Goal: Task Accomplishment & Management: Use online tool/utility

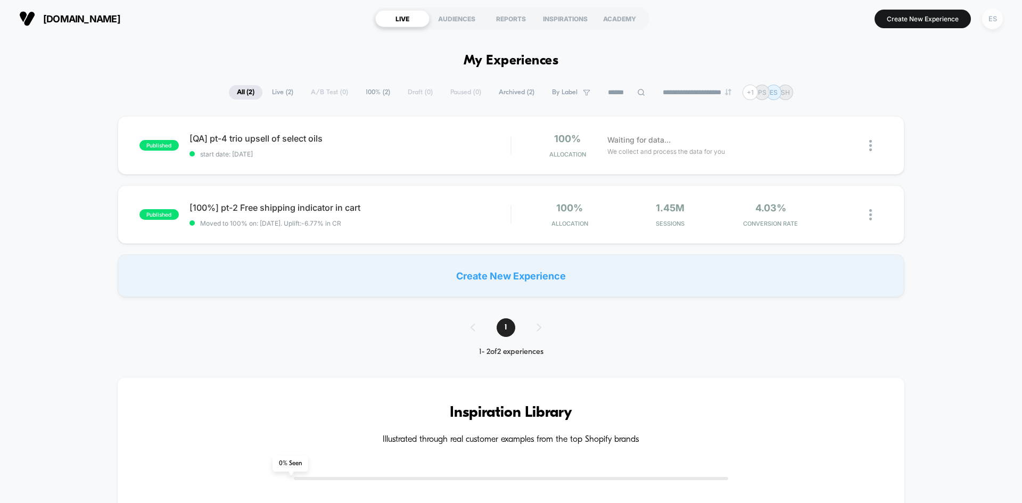
click at [992, 20] on div "ES" at bounding box center [992, 19] width 21 height 21
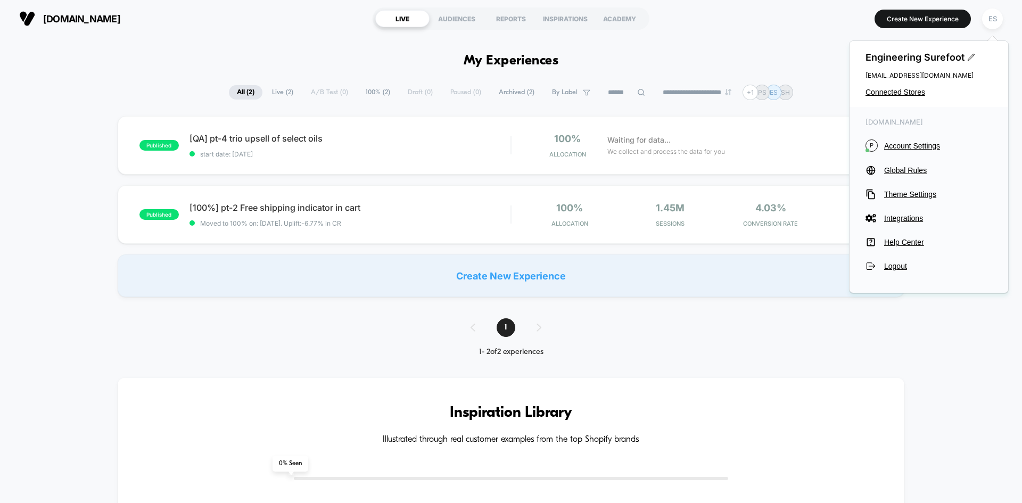
click at [897, 86] on div "Engineering Surefoot [EMAIL_ADDRESS][DOMAIN_NAME] Connected Stores" at bounding box center [929, 74] width 159 height 66
click at [896, 91] on span "Connected Stores" at bounding box center [929, 92] width 127 height 9
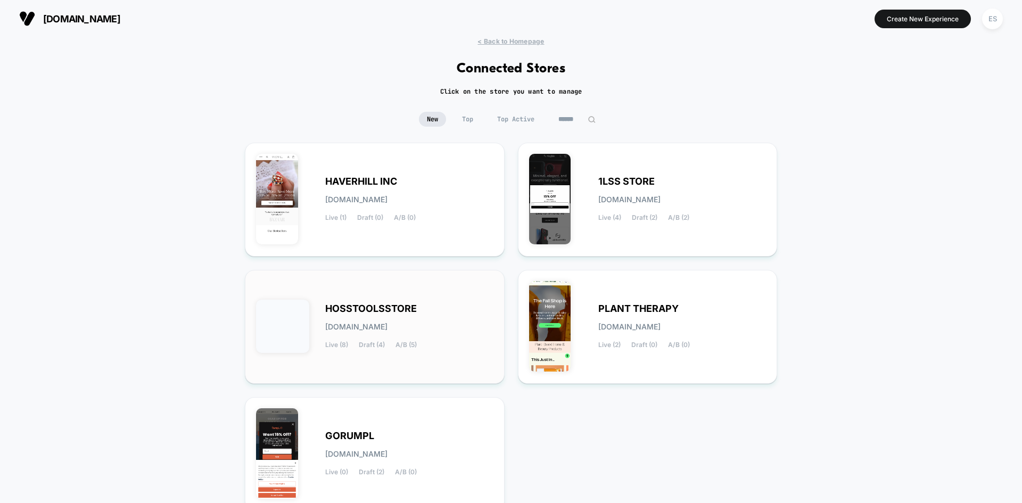
click at [362, 311] on span "HOSSTOOLSSTORE" at bounding box center [371, 308] width 92 height 7
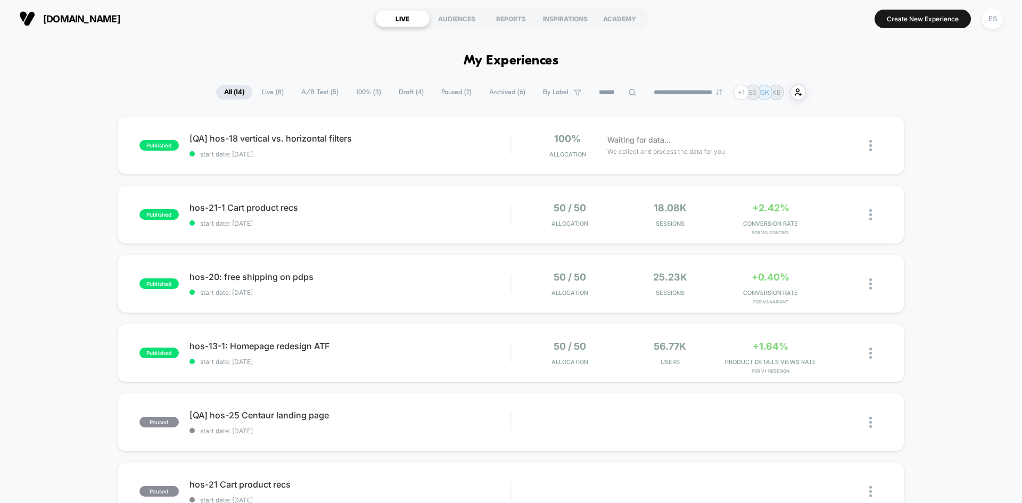
click at [258, 139] on span "[QA] hos-18 vertical vs. horizontal filters Click to edit experience details" at bounding box center [350, 138] width 321 height 11
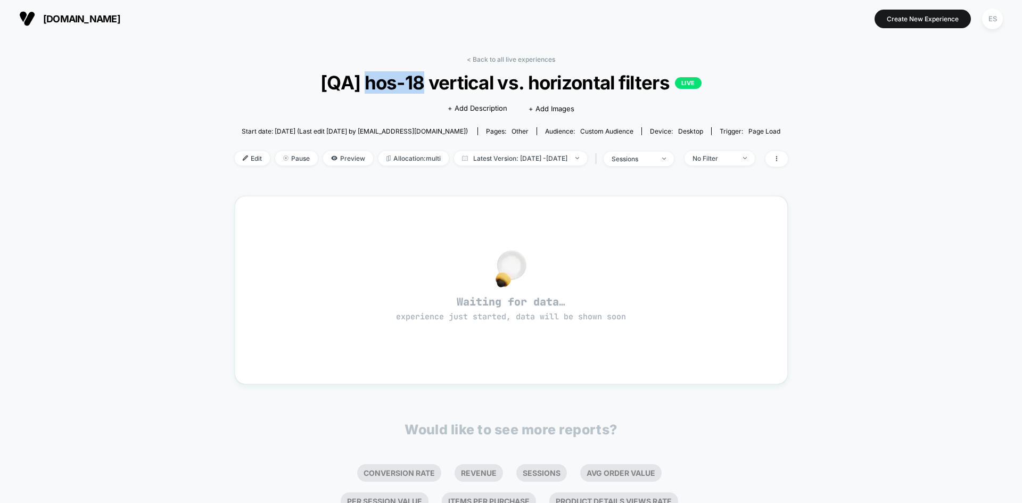
drag, startPoint x: 364, startPoint y: 83, endPoint x: 421, endPoint y: 83, distance: 57.0
click at [421, 83] on span "[QA] hos-18 vertical vs. horizontal filters LIVE" at bounding box center [511, 82] width 498 height 22
click at [172, 97] on div "< Back to all live experiences [QA] hos-18 vertical vs. horizontal filters LIVE…" at bounding box center [511, 334] width 1022 height 595
click at [235, 164] on span "Edit" at bounding box center [252, 158] width 35 height 14
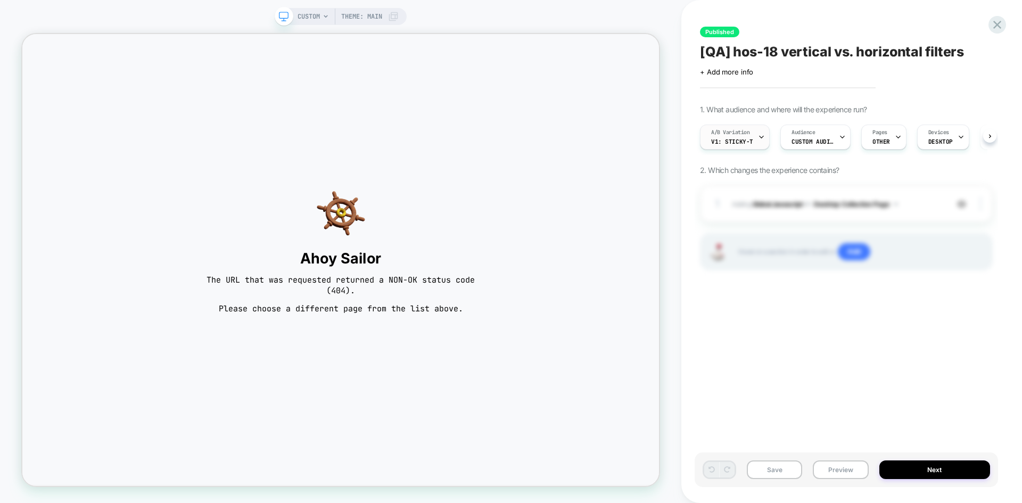
click at [742, 142] on span "v1: sticky-t" at bounding box center [732, 141] width 42 height 7
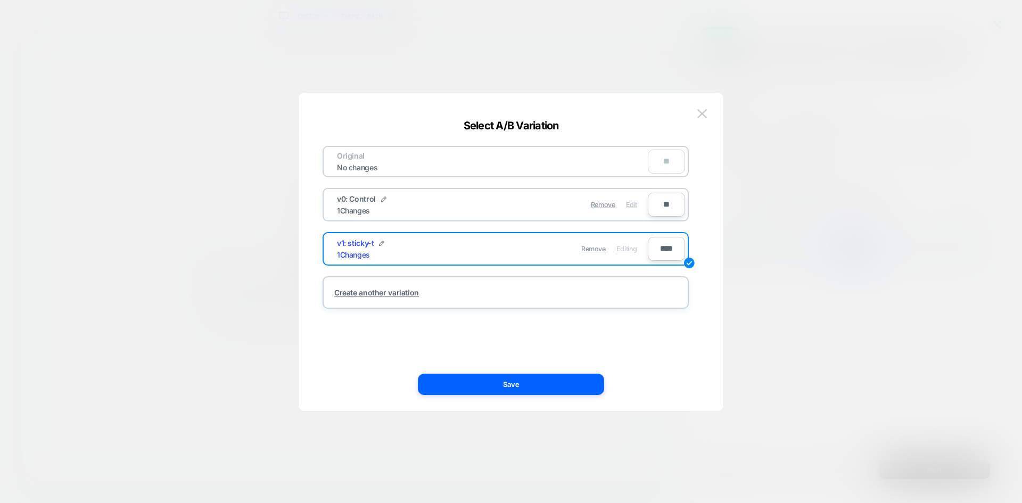
click at [634, 201] on span "Edit" at bounding box center [631, 205] width 11 height 8
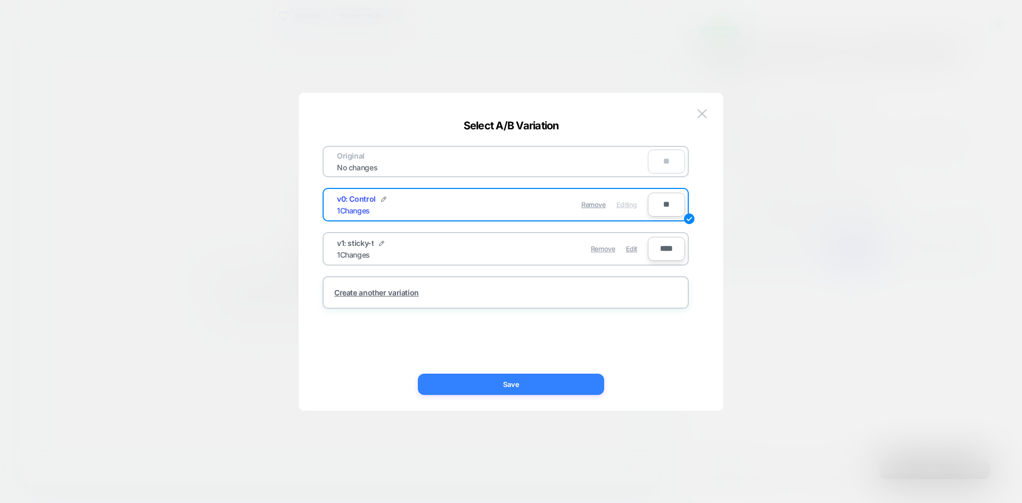
click at [534, 387] on button "Save" at bounding box center [511, 384] width 186 height 21
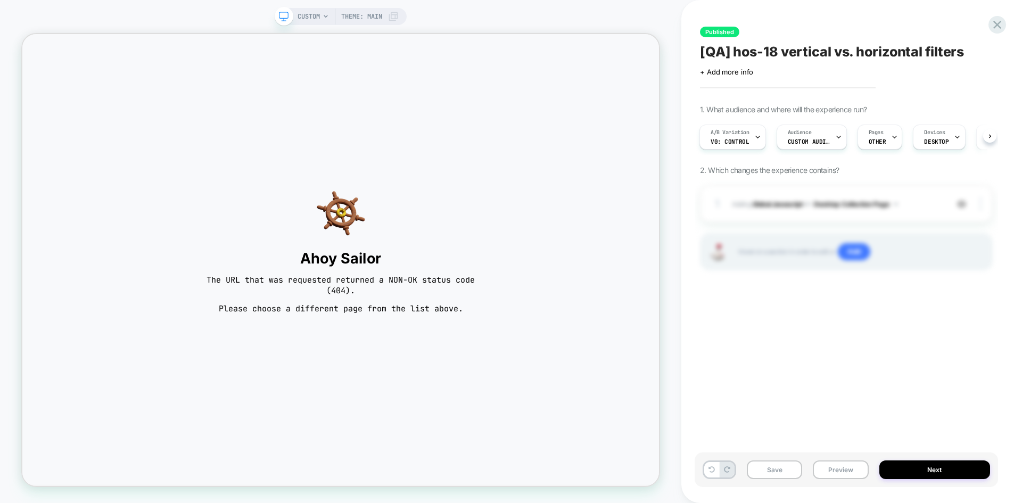
click at [827, 296] on div "1 Adding Global Javascript on Desktop Collection Page Copy to Mobile Target All…" at bounding box center [846, 241] width 293 height 112
click at [878, 141] on span "OTHER" at bounding box center [878, 141] width 18 height 7
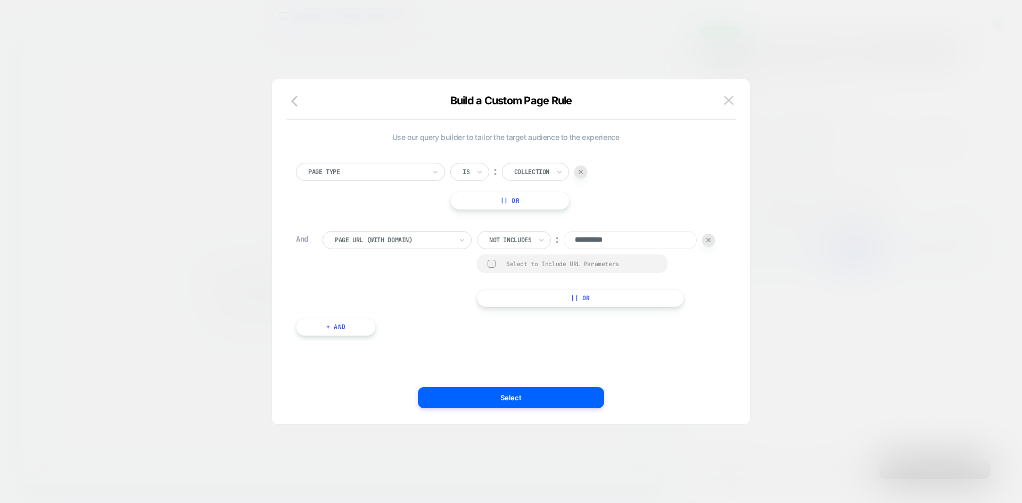
click at [525, 171] on div at bounding box center [531, 172] width 35 height 10
click at [531, 217] on div "Cart" at bounding box center [547, 218] width 69 height 17
click at [562, 389] on button "Select" at bounding box center [511, 397] width 186 height 21
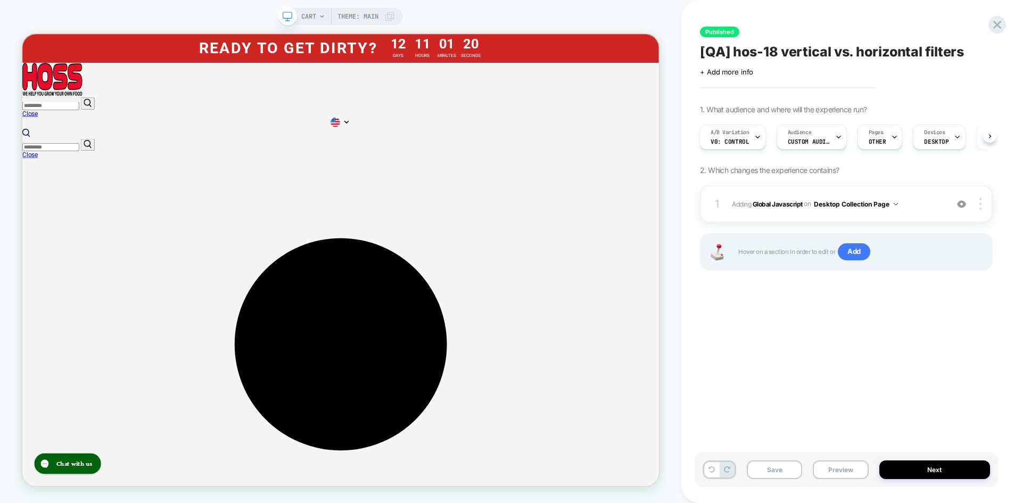
scroll to position [0, 1]
click at [776, 204] on b "Global Javascript" at bounding box center [778, 204] width 50 height 8
click at [764, 205] on b "Global Javascript" at bounding box center [778, 204] width 50 height 8
click at [863, 202] on button "Desktop Collection Page" at bounding box center [856, 203] width 84 height 13
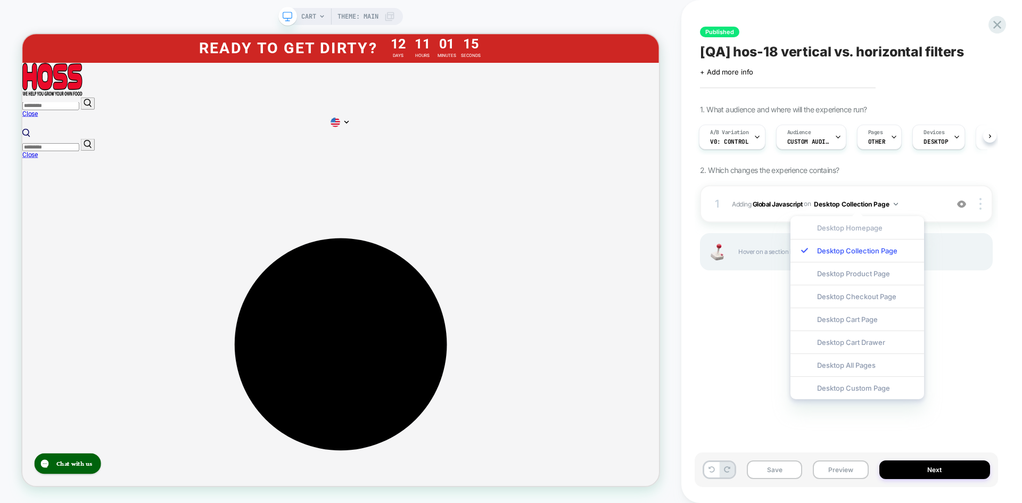
click at [863, 227] on div "Desktop Homepage" at bounding box center [857, 227] width 134 height 23
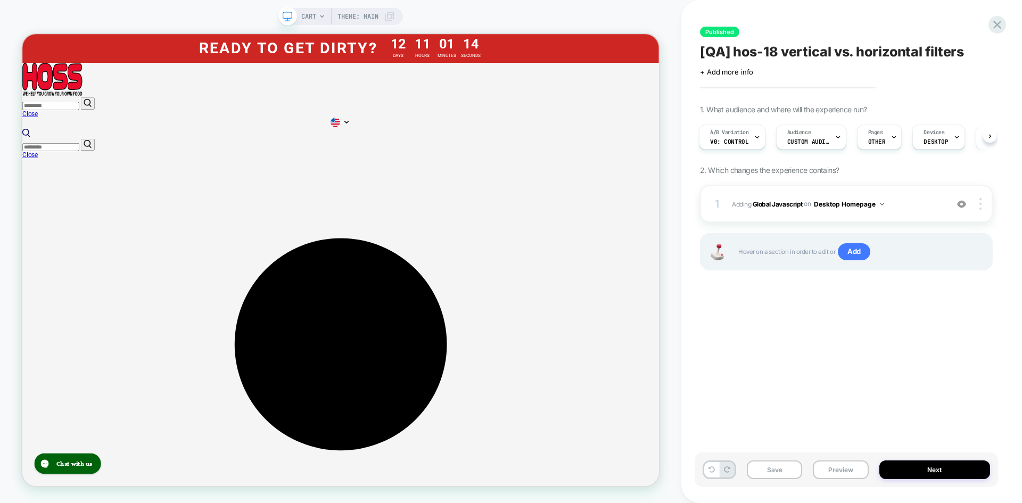
click at [801, 184] on div "1. What audience and where will the experience run? A/B Variation v0: Control A…" at bounding box center [846, 201] width 293 height 192
click at [783, 205] on b "Global Javascript" at bounding box center [778, 204] width 50 height 8
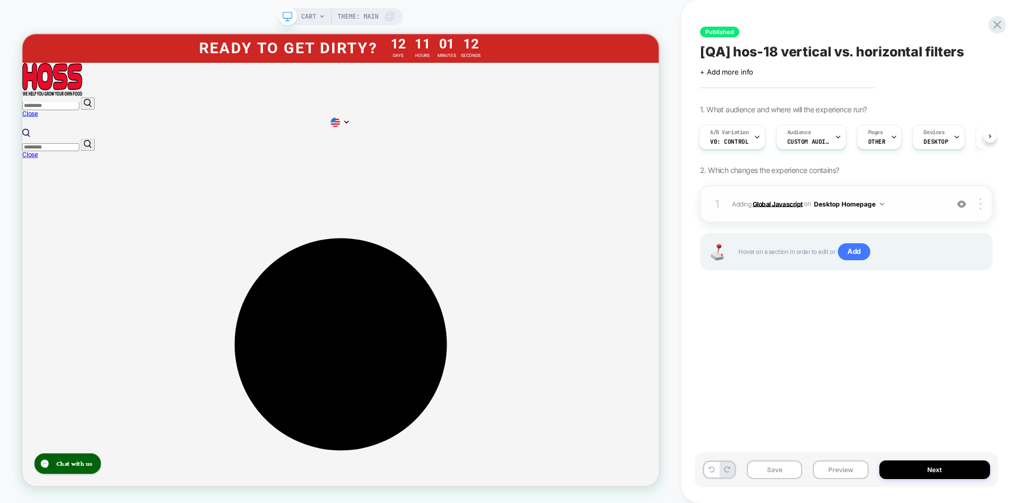
click at [782, 204] on b "Global Javascript" at bounding box center [778, 204] width 50 height 8
drag, startPoint x: 747, startPoint y: 203, endPoint x: 753, endPoint y: 203, distance: 6.4
click at [747, 203] on span "Adding Global Javascript on Desktop Homepage" at bounding box center [837, 203] width 210 height 13
click at [854, 200] on button "Desktop Homepage" at bounding box center [849, 203] width 70 height 13
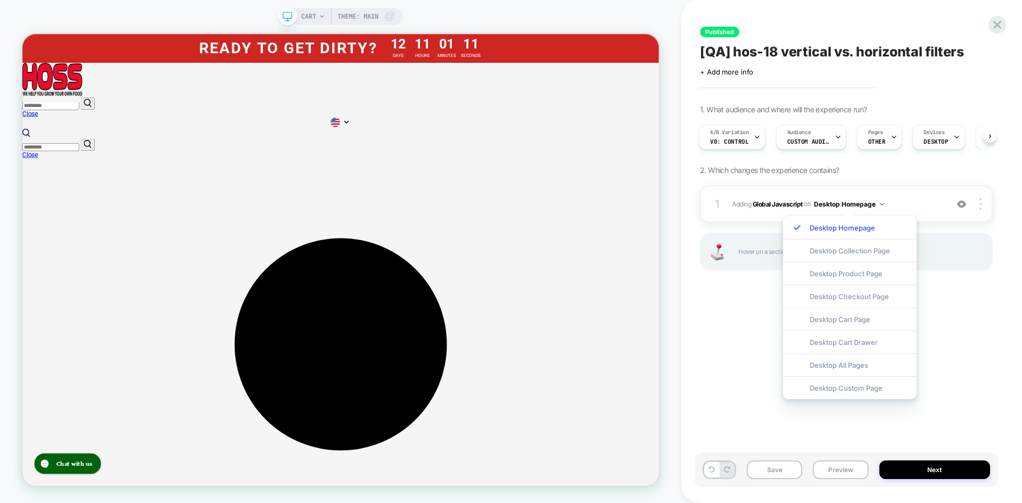
click at [855, 204] on button "Desktop Homepage" at bounding box center [849, 203] width 70 height 13
click at [910, 174] on div "1. What audience and where will the experience run? A/B Variation v0: Control A…" at bounding box center [846, 201] width 293 height 192
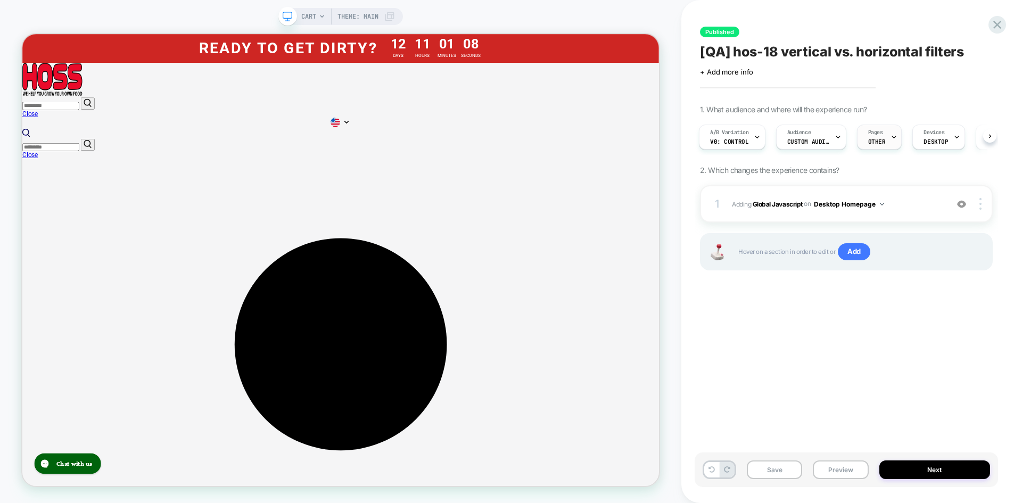
click at [885, 144] on div "Pages OTHER" at bounding box center [877, 137] width 39 height 24
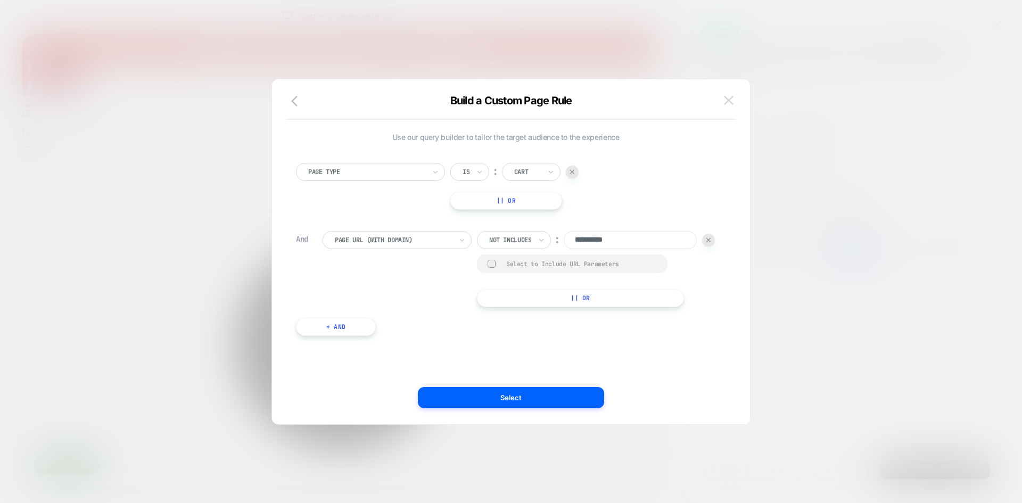
click at [722, 104] on button at bounding box center [729, 101] width 16 height 16
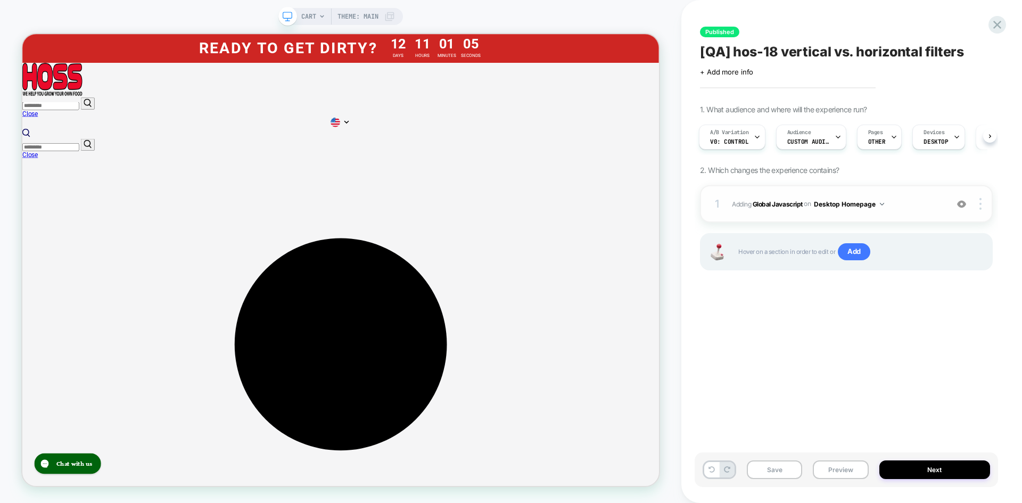
click at [869, 204] on button "Desktop Homepage" at bounding box center [849, 203] width 70 height 13
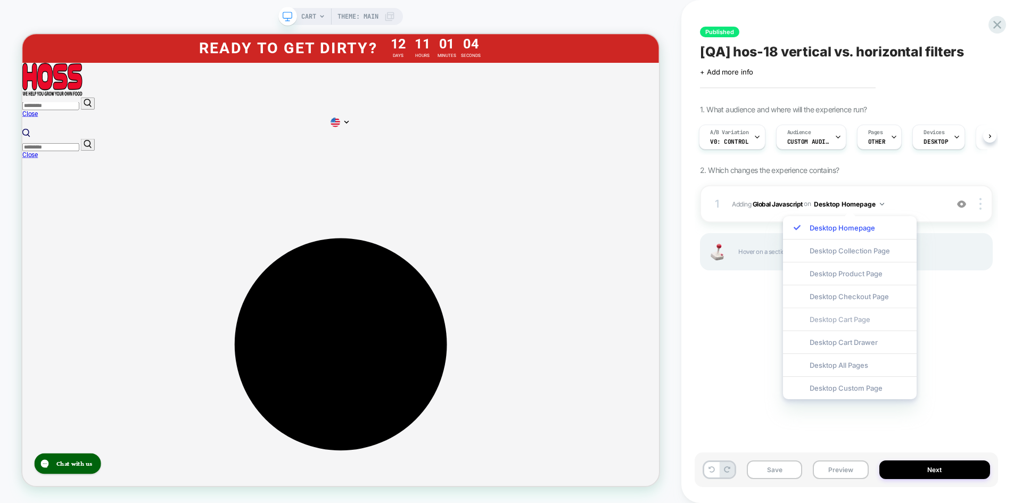
click at [849, 320] on div "Desktop Cart Page" at bounding box center [850, 319] width 134 height 23
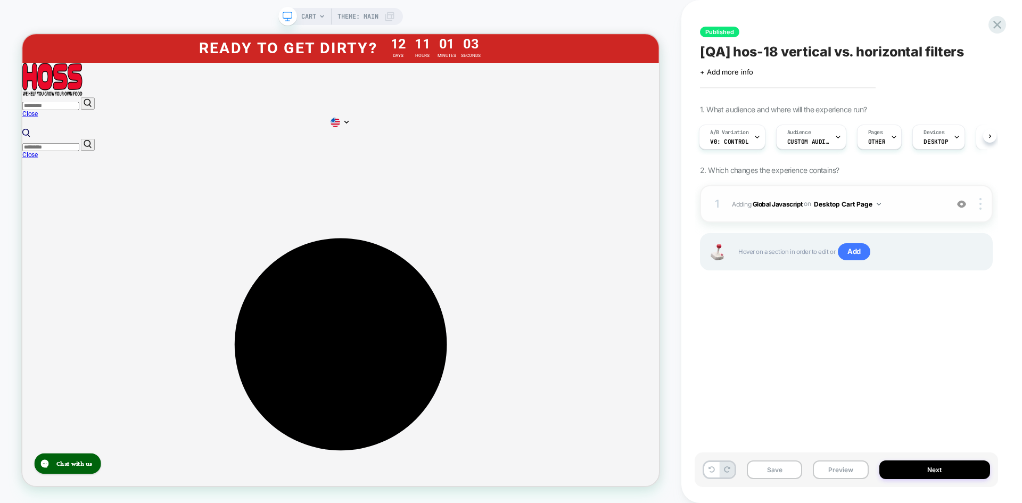
click at [935, 206] on span "Adding Global Javascript on Desktop Cart Page" at bounding box center [837, 203] width 210 height 13
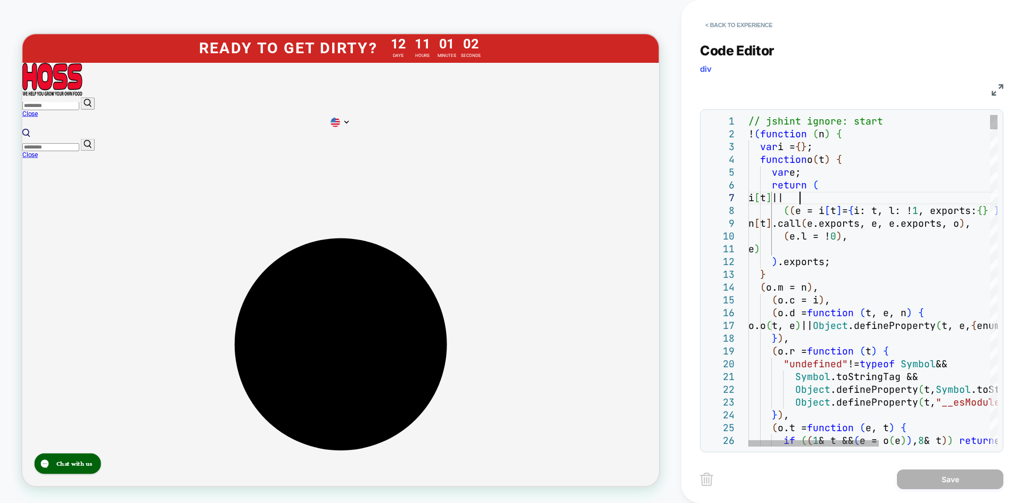
scroll to position [0, 0]
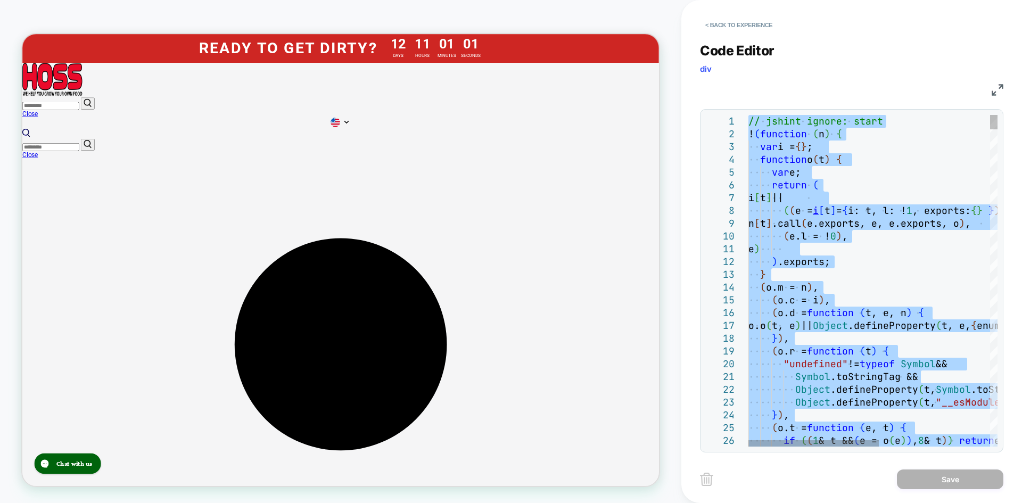
type textarea "**********"
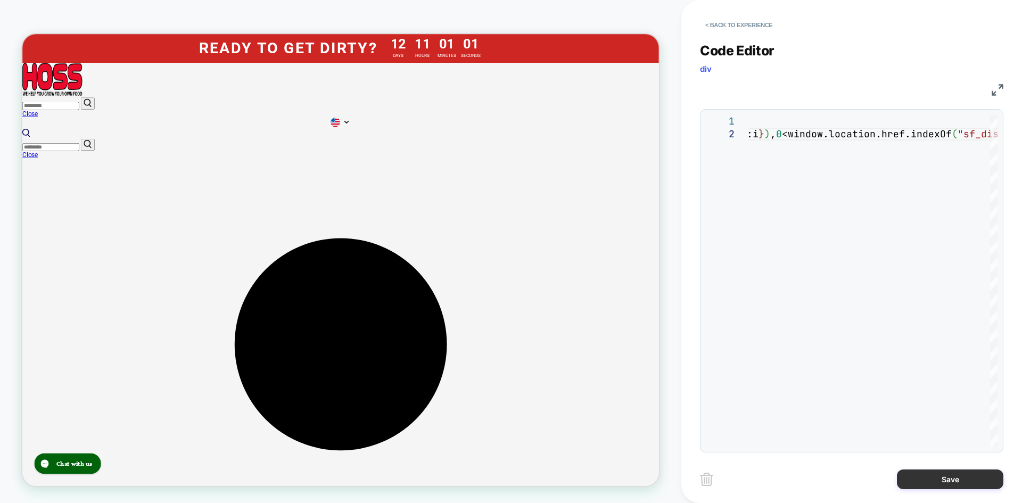
click at [935, 477] on button "Save" at bounding box center [950, 479] width 106 height 20
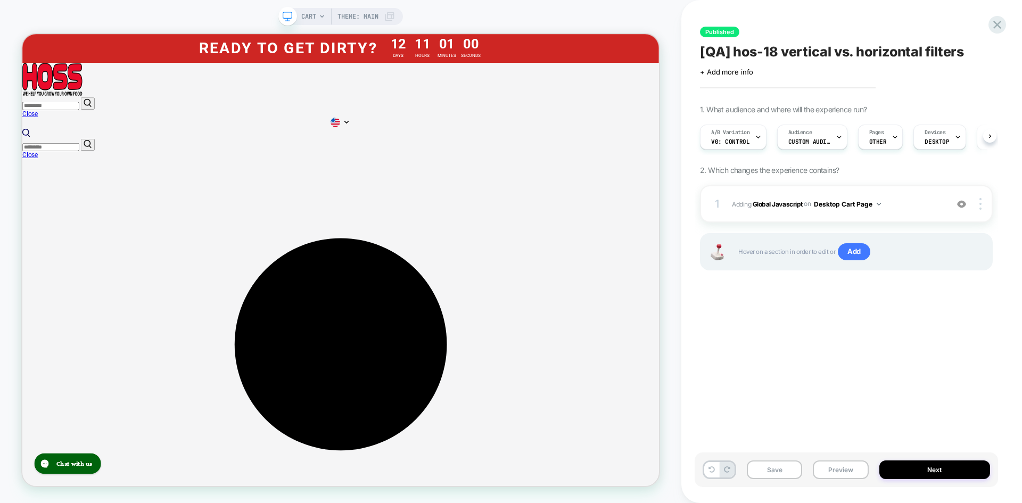
scroll to position [0, 1]
click at [834, 205] on button "Desktop Cart Page" at bounding box center [847, 203] width 67 height 13
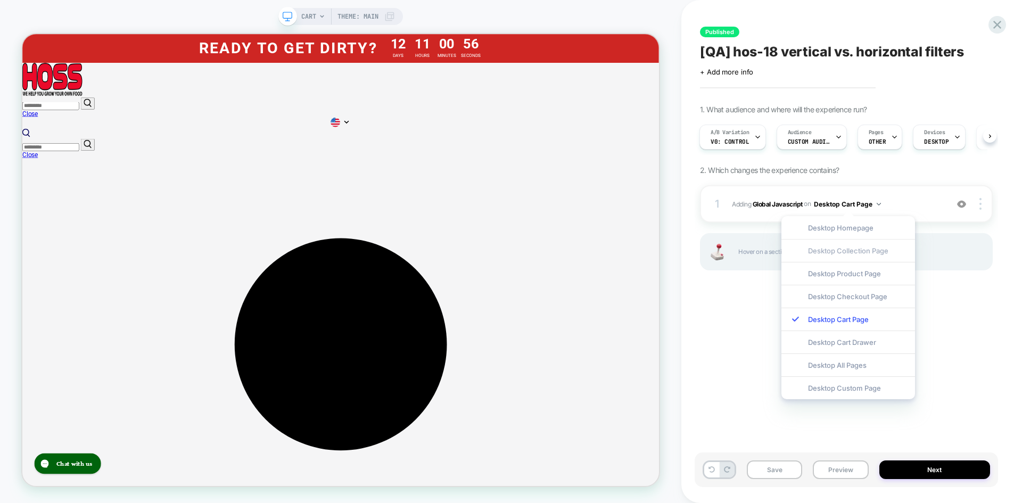
click at [841, 251] on div "Desktop Collection Page" at bounding box center [848, 250] width 134 height 23
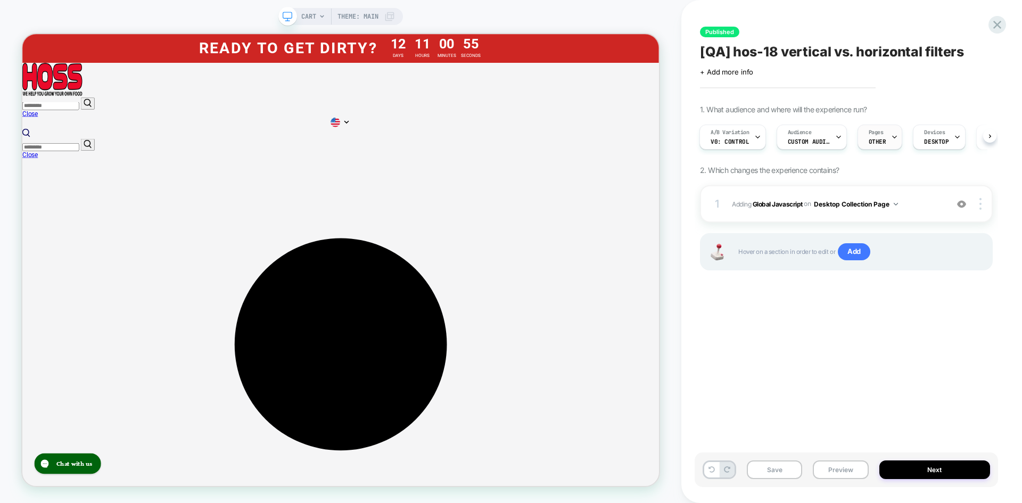
click at [883, 145] on div "Pages OTHER" at bounding box center [877, 137] width 39 height 24
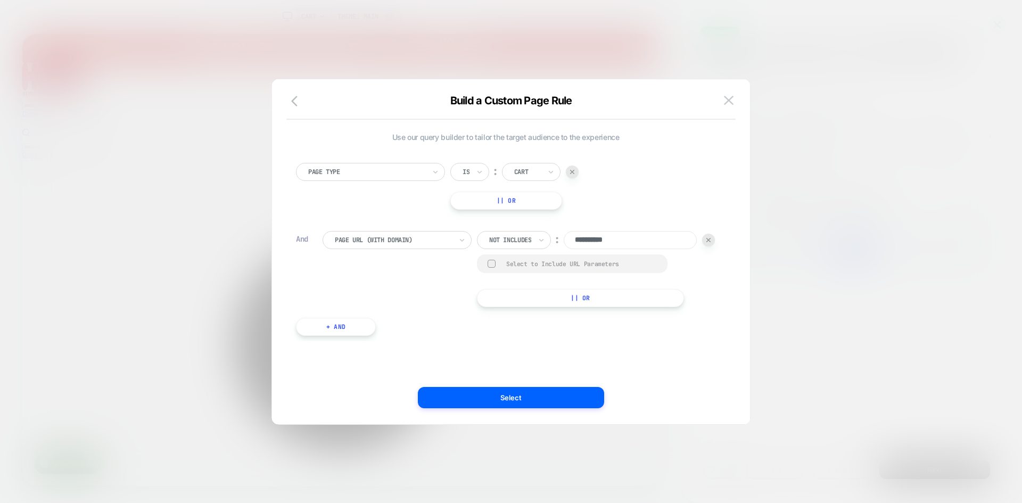
click at [545, 175] on div "Cart" at bounding box center [531, 172] width 59 height 18
click at [543, 251] on div "Collection" at bounding box center [547, 252] width 69 height 17
click at [523, 400] on button "Select" at bounding box center [511, 397] width 186 height 21
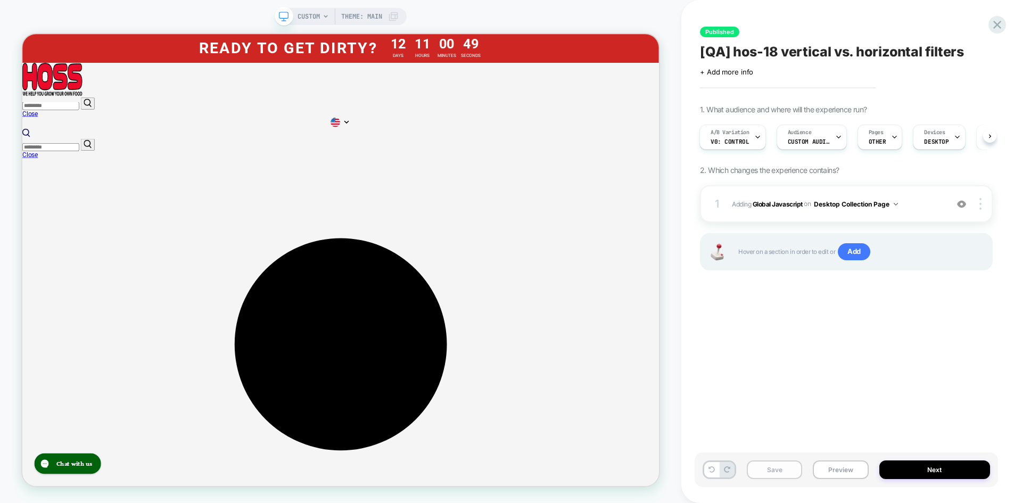
scroll to position [0, 1]
click at [770, 472] on button "Save" at bounding box center [774, 469] width 55 height 19
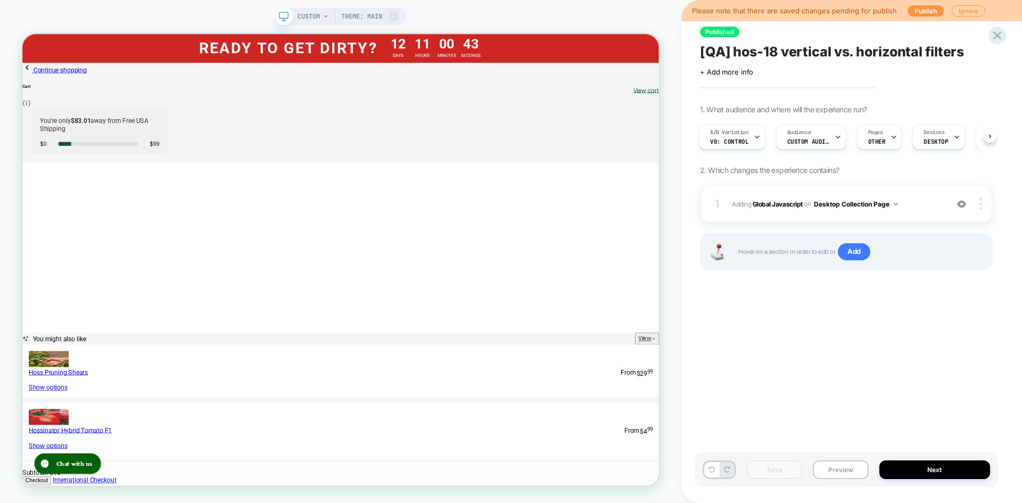
scroll to position [0, 0]
click at [742, 139] on span "v0: Control" at bounding box center [729, 141] width 38 height 7
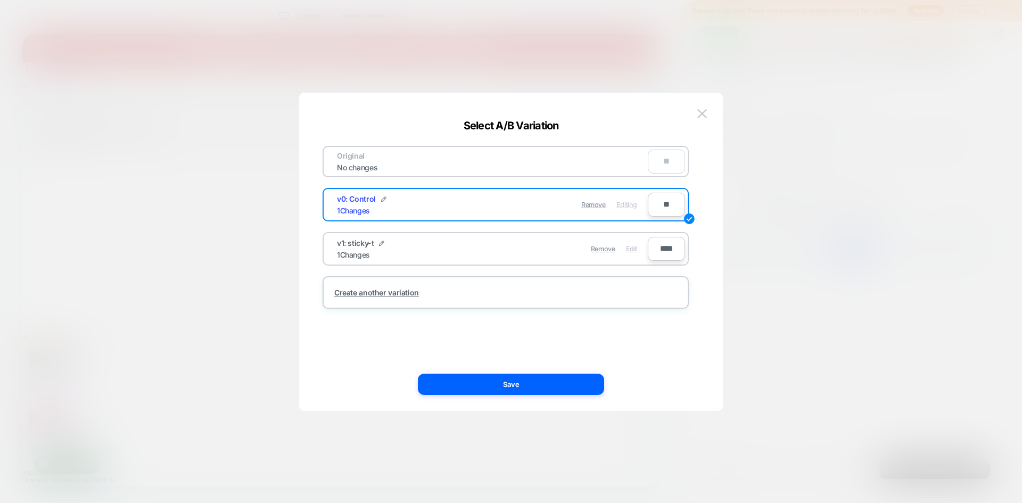
click at [635, 247] on span "Edit" at bounding box center [631, 249] width 11 height 8
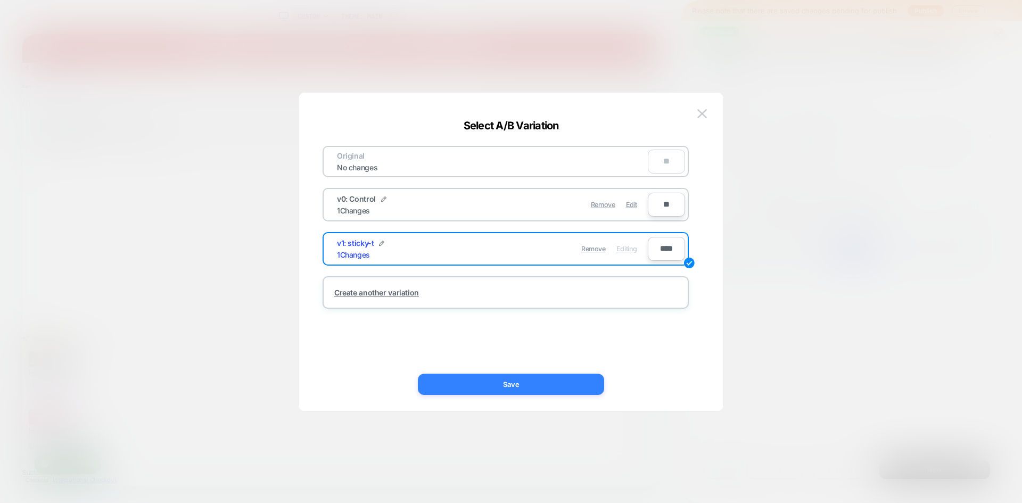
click at [553, 384] on button "Save" at bounding box center [511, 384] width 186 height 21
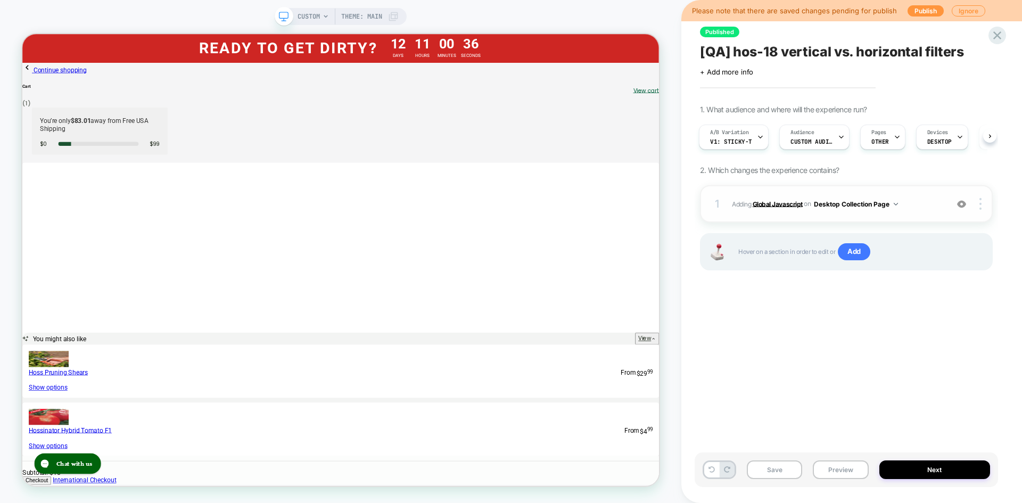
click at [788, 205] on b "Global Javascript" at bounding box center [778, 204] width 50 height 8
click at [855, 205] on button "Desktop Collection Page" at bounding box center [856, 203] width 84 height 13
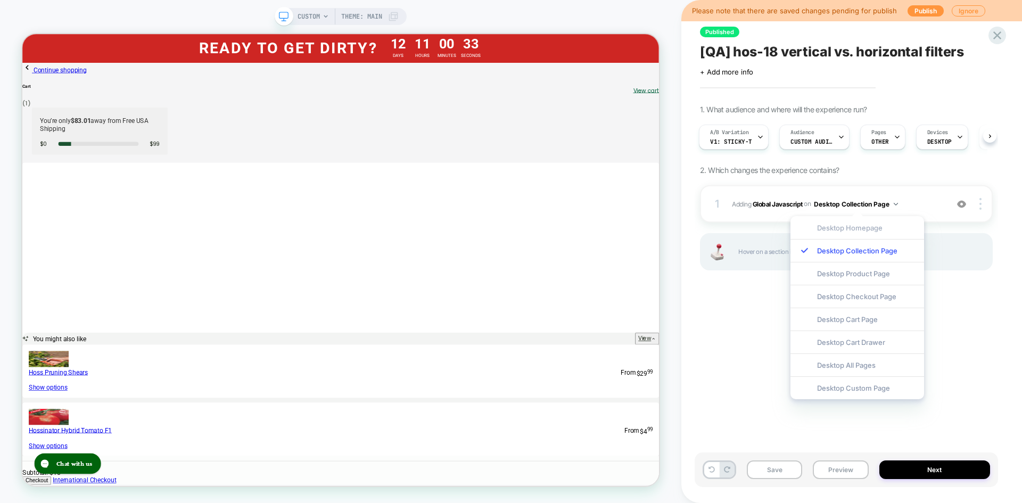
click at [862, 230] on div "Desktop Homepage" at bounding box center [857, 227] width 134 height 23
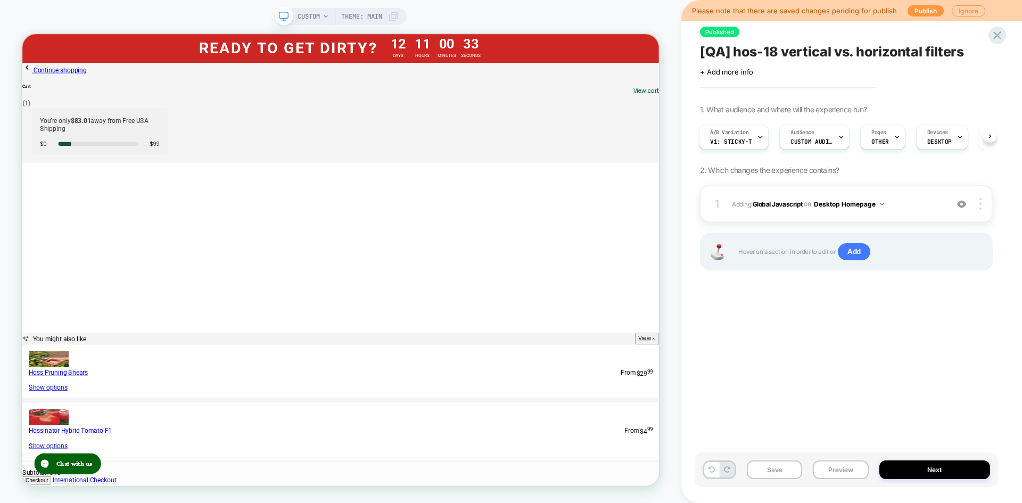
click at [854, 331] on div "Published [QA] hos-18 vertical vs. horizontal filters Click to edit experience …" at bounding box center [846, 252] width 303 height 482
click at [913, 209] on span "Adding Global Javascript on Desktop Homepage" at bounding box center [837, 203] width 210 height 13
click at [979, 206] on img at bounding box center [980, 204] width 2 height 12
click at [806, 208] on span "on" at bounding box center [807, 204] width 7 height 12
click at [902, 205] on span "Adding Global Javascript on Desktop Homepage" at bounding box center [837, 203] width 210 height 13
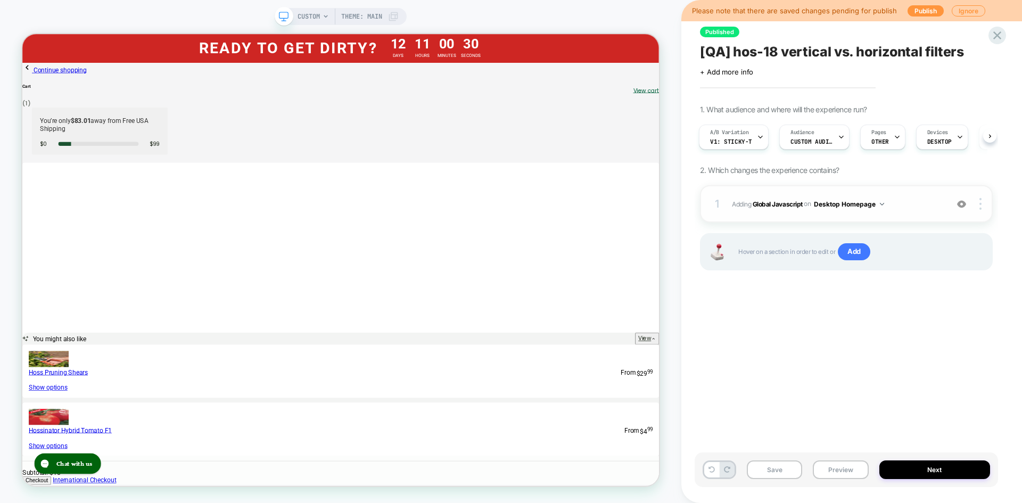
click at [902, 205] on span "Adding Global Javascript on Desktop Homepage" at bounding box center [837, 203] width 210 height 13
click at [883, 139] on span "OTHER" at bounding box center [880, 141] width 18 height 7
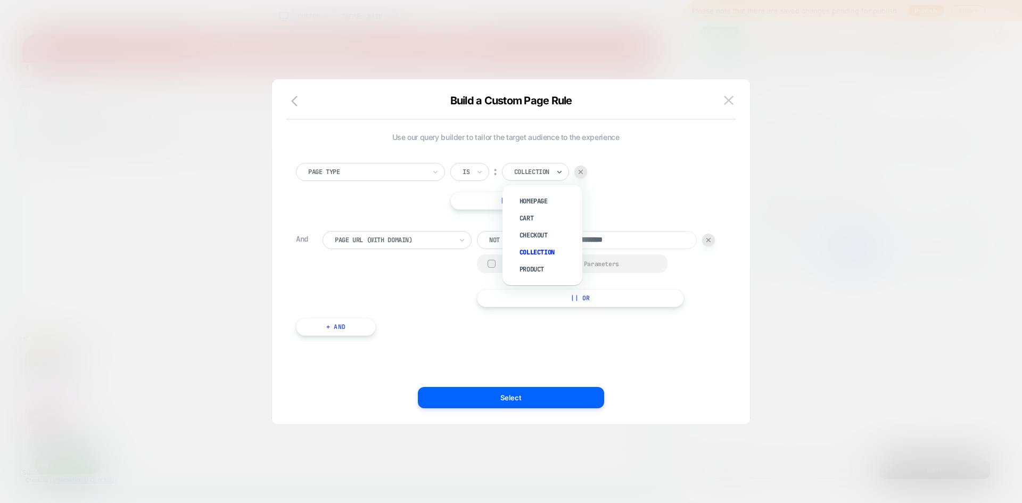
click at [549, 170] on div at bounding box center [531, 172] width 35 height 10
click at [535, 196] on div "Homepage" at bounding box center [547, 201] width 69 height 17
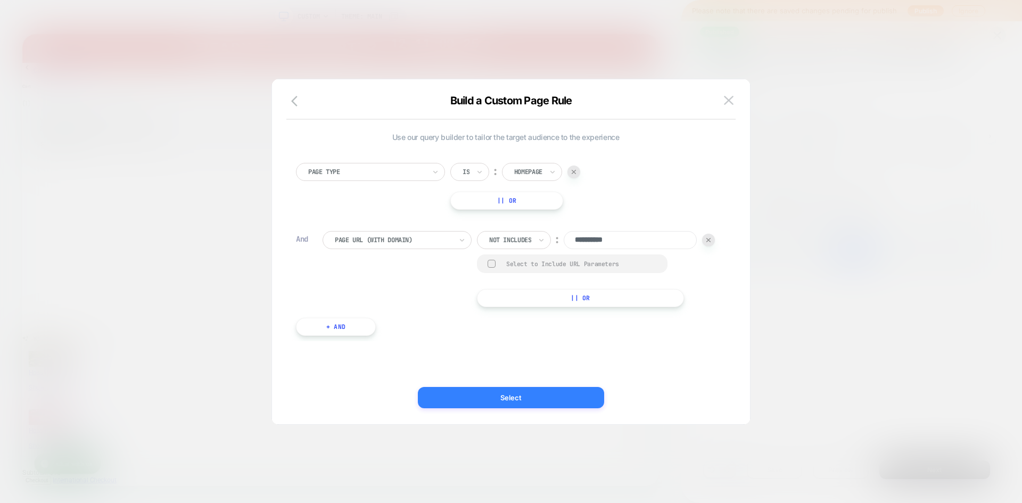
click at [543, 399] on button "Select" at bounding box center [511, 397] width 186 height 21
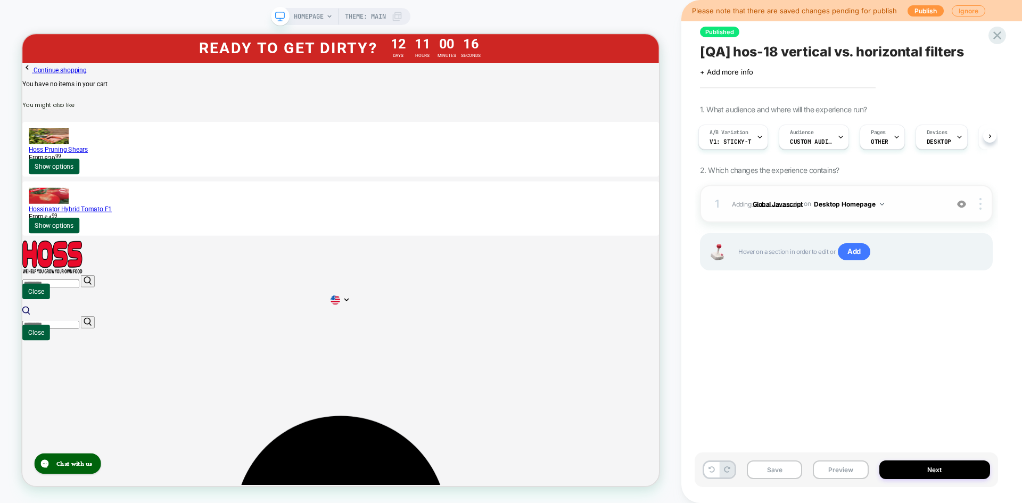
click at [767, 203] on b "Global Javascript" at bounding box center [778, 204] width 50 height 8
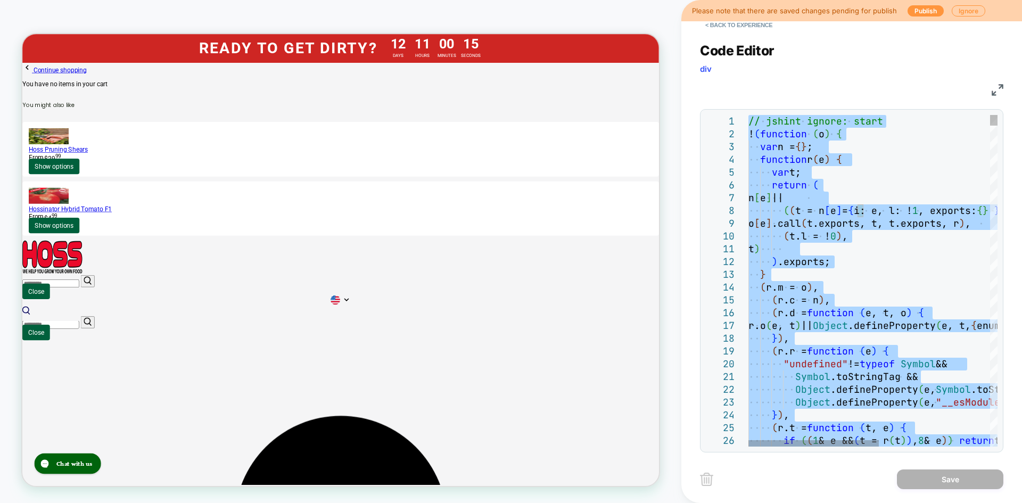
type textarea "**********"
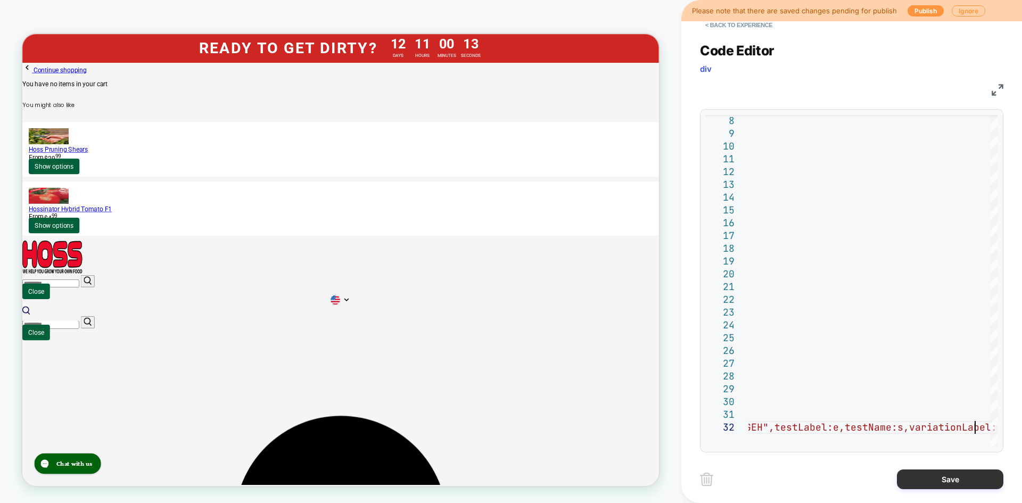
click at [947, 475] on button "Save" at bounding box center [950, 479] width 106 height 20
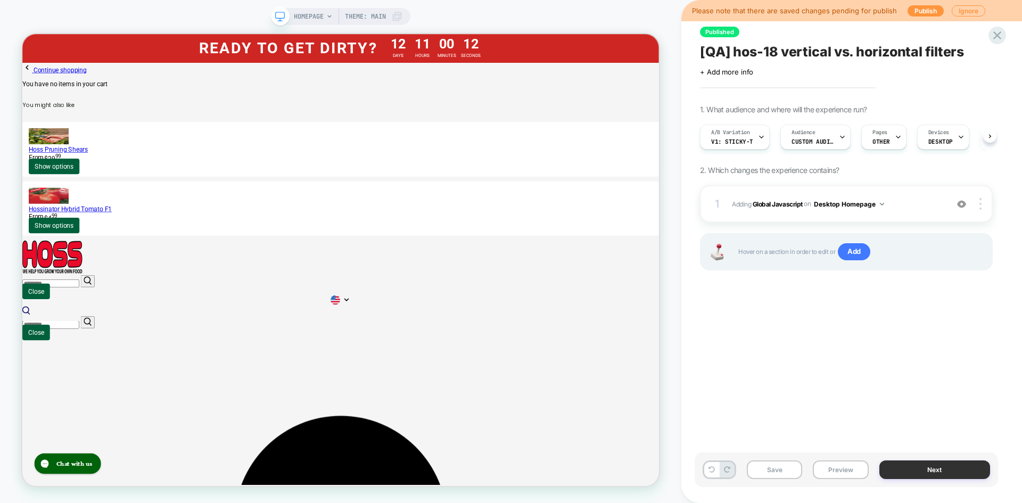
scroll to position [0, 1]
click at [860, 205] on button "Desktop Homepage" at bounding box center [849, 203] width 70 height 13
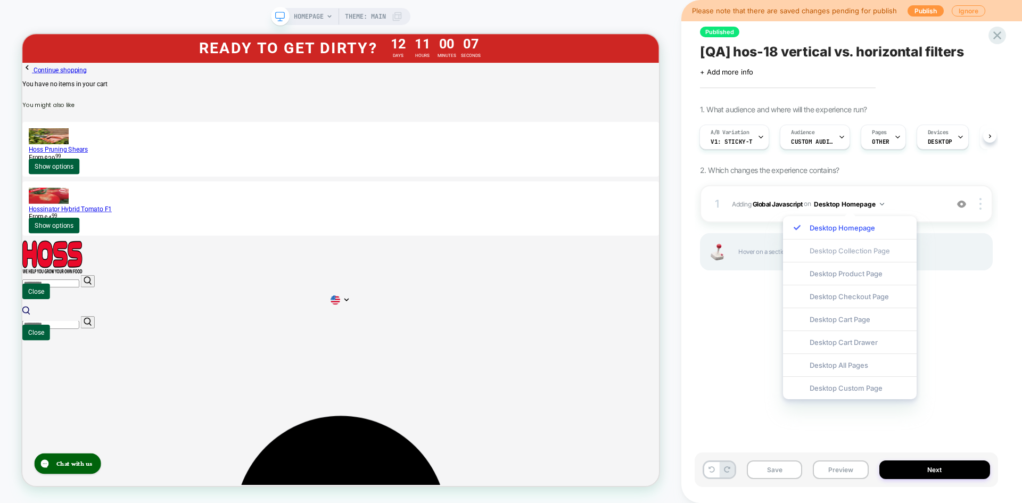
click at [859, 250] on div "Desktop Collection Page" at bounding box center [850, 250] width 134 height 23
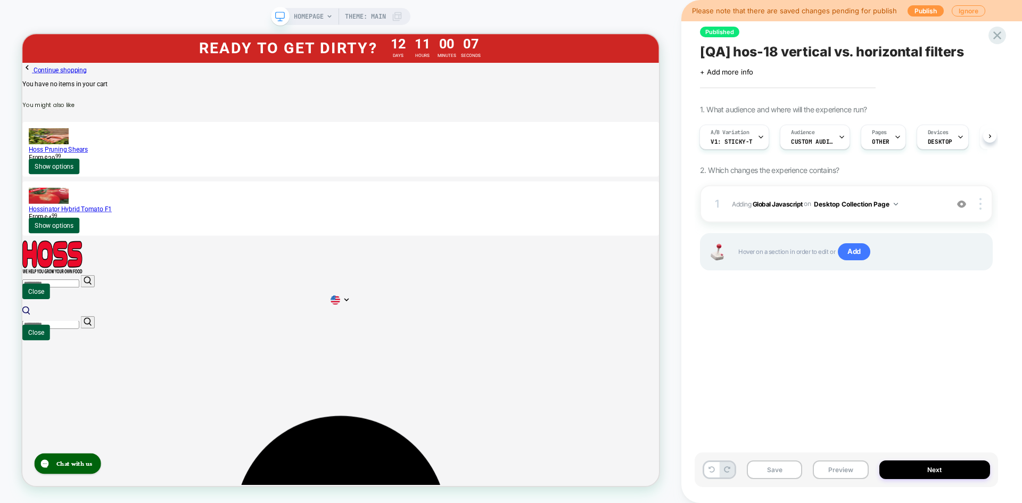
click at [903, 163] on div "1. What audience and where will the experience run? A/B Variation v1: sticky-t …" at bounding box center [846, 201] width 293 height 192
click at [886, 143] on div "Pages OTHER" at bounding box center [880, 137] width 39 height 24
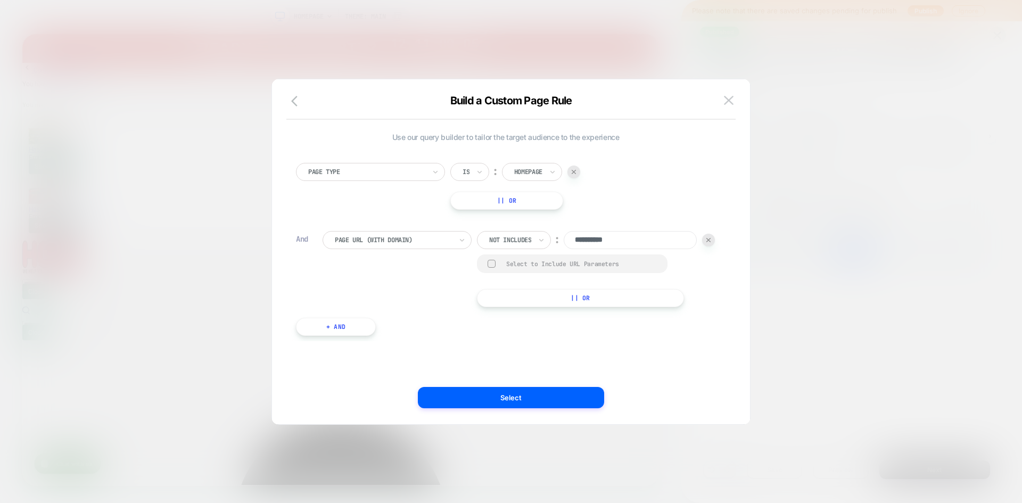
click at [538, 172] on div at bounding box center [528, 172] width 28 height 10
click at [537, 251] on div "Collection" at bounding box center [547, 252] width 69 height 17
click at [555, 396] on button "Select" at bounding box center [511, 397] width 186 height 21
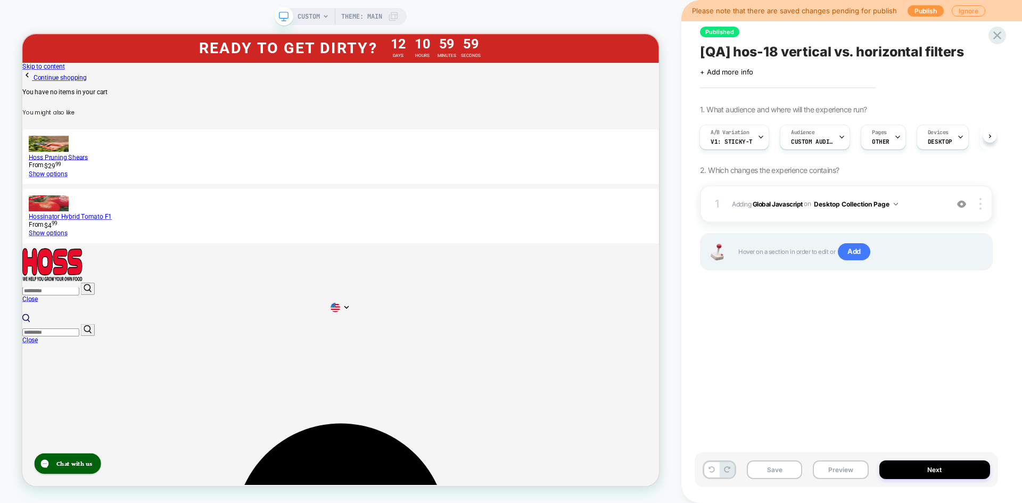
scroll to position [0, 1]
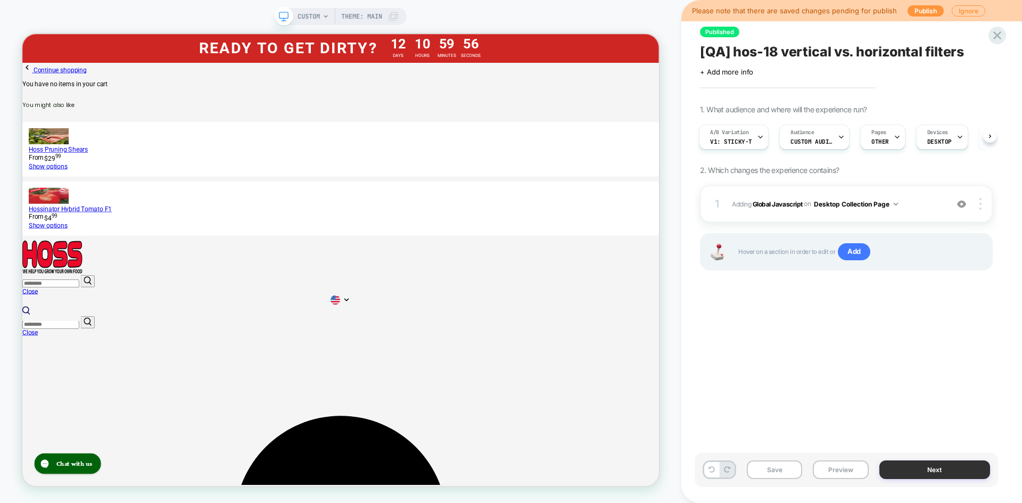
click at [936, 468] on button "Next" at bounding box center [934, 469] width 111 height 19
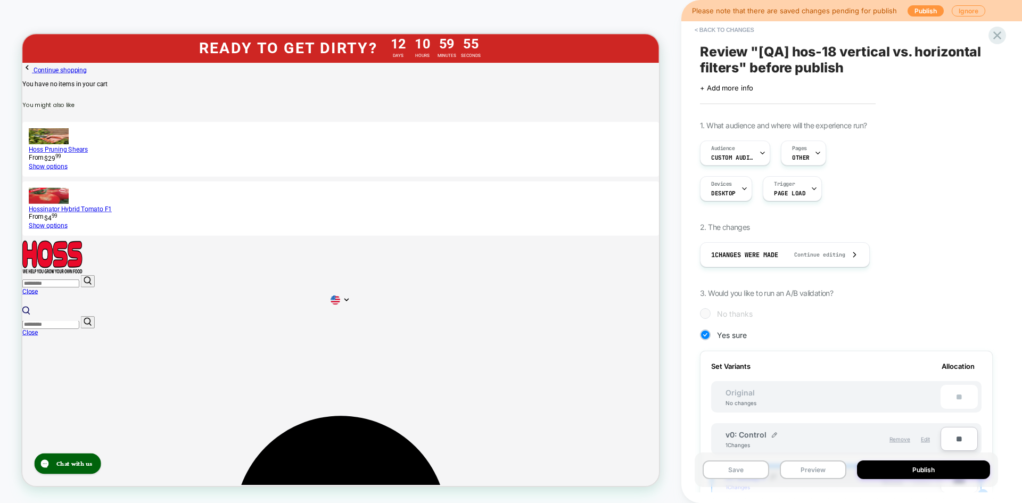
click at [936, 468] on button "Publish" at bounding box center [923, 469] width 133 height 19
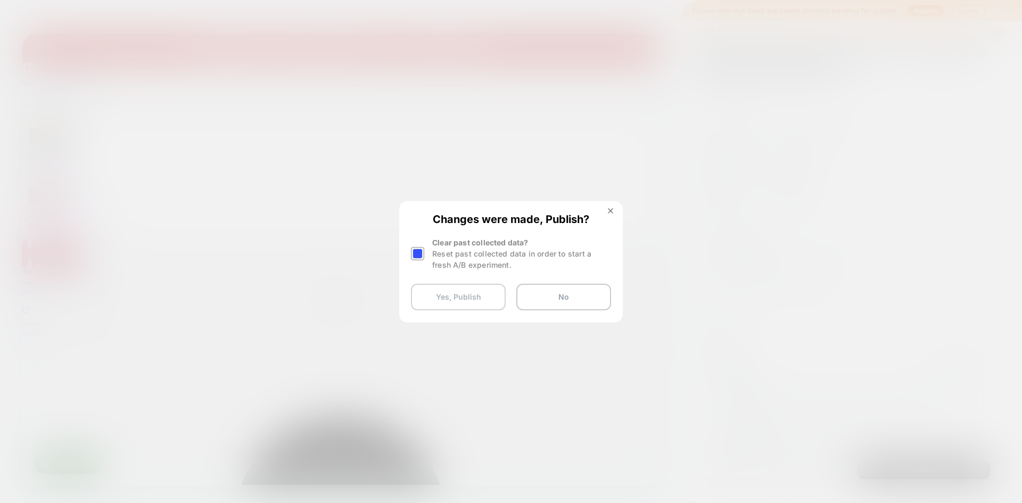
click at [441, 306] on button "Yes, Publish" at bounding box center [458, 297] width 95 height 27
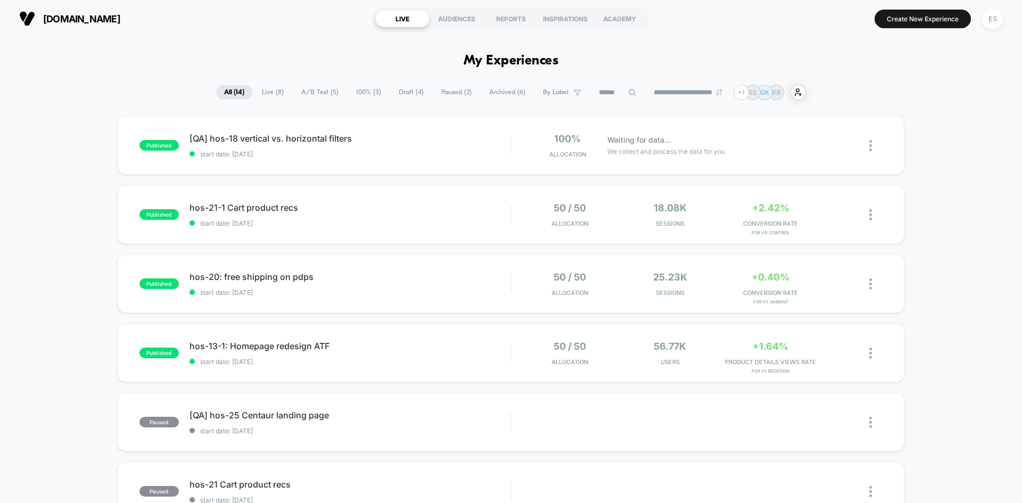
click at [218, 137] on span "[QA] hos-18 vertical vs. horizontal filters Click to edit experience details" at bounding box center [350, 138] width 321 height 11
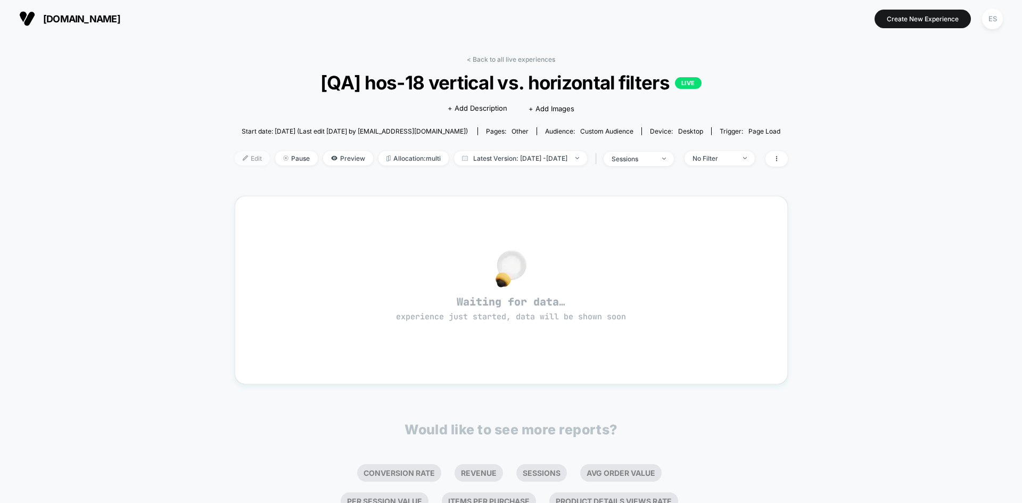
click at [235, 157] on span "Edit" at bounding box center [252, 158] width 35 height 14
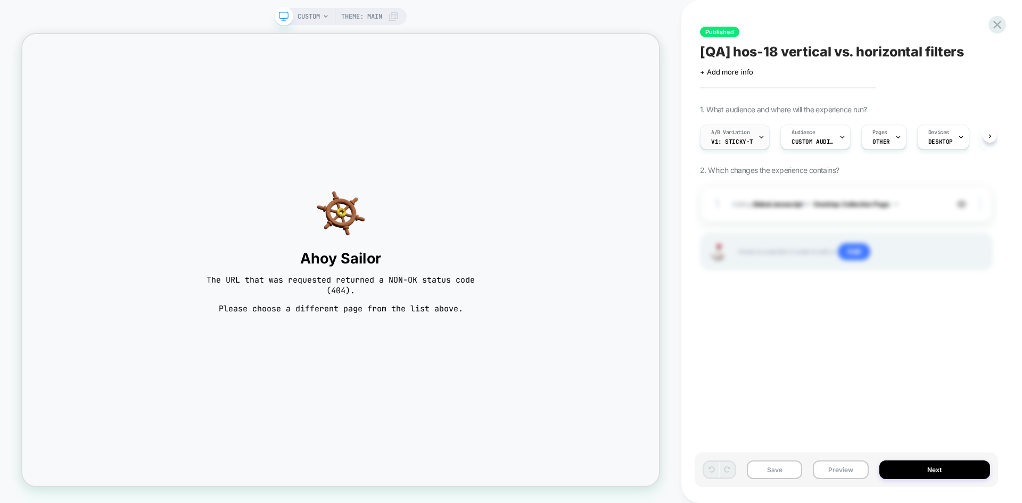
scroll to position [0, 1]
click at [739, 134] on span "A/B Variation" at bounding box center [730, 132] width 39 height 7
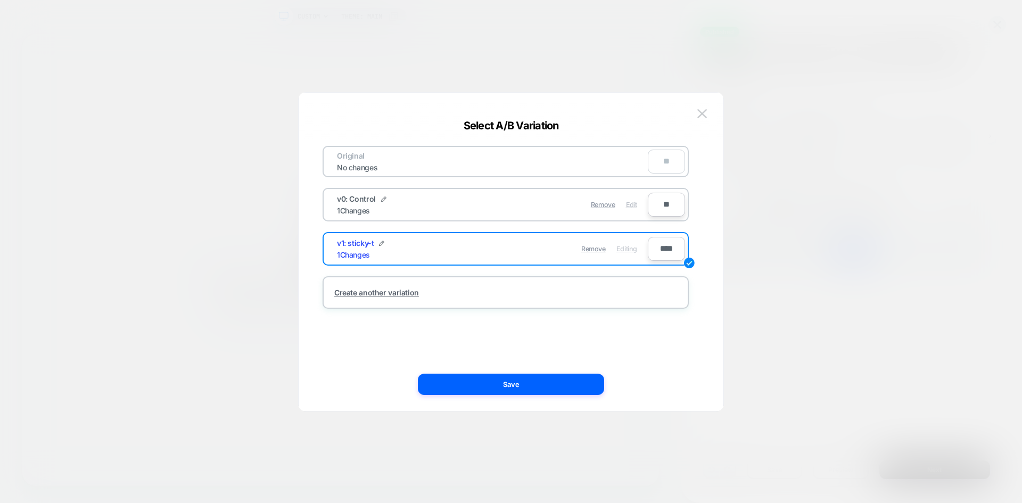
click at [633, 205] on span "Edit" at bounding box center [631, 205] width 11 height 8
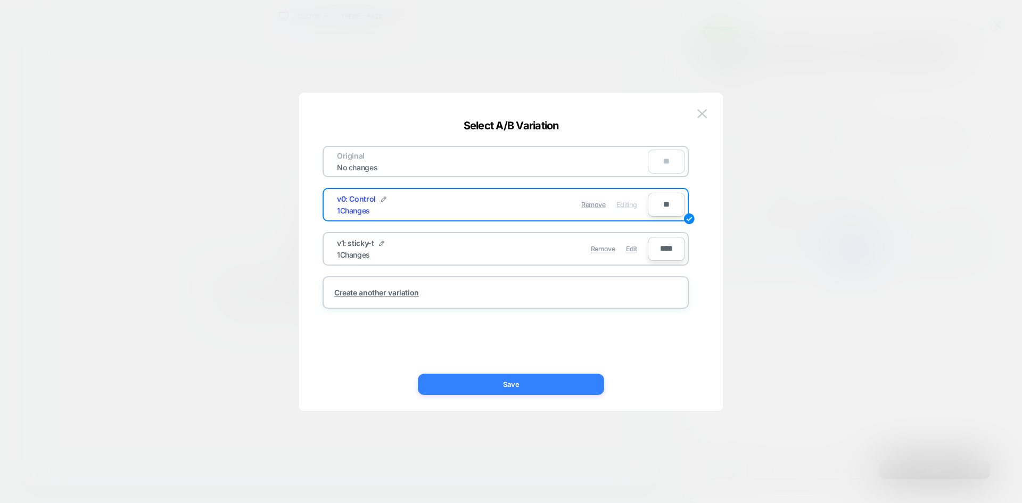
drag, startPoint x: 541, startPoint y: 385, endPoint x: 692, endPoint y: 468, distance: 172.0
click at [541, 385] on button "Save" at bounding box center [511, 384] width 186 height 21
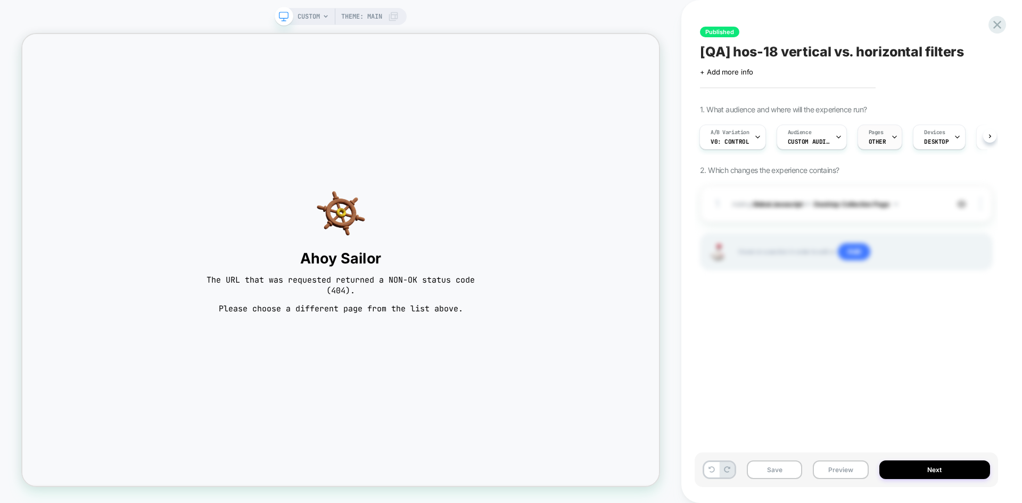
click at [879, 139] on span "OTHER" at bounding box center [878, 141] width 18 height 7
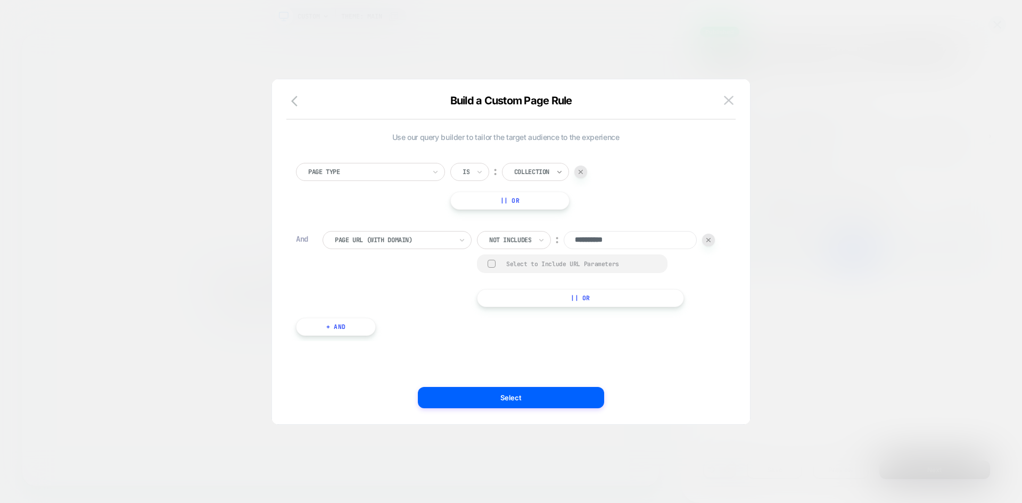
click at [558, 171] on icon at bounding box center [559, 172] width 7 height 11
click at [540, 201] on div "Homepage" at bounding box center [547, 201] width 69 height 17
click at [553, 401] on button "Select" at bounding box center [511, 397] width 186 height 21
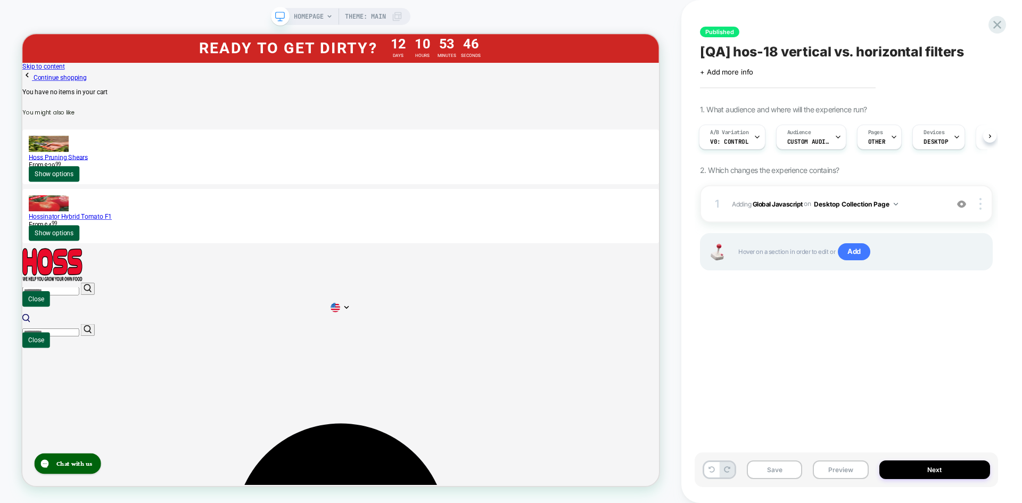
scroll to position [0, 0]
click at [864, 201] on button "Desktop Collection Page" at bounding box center [856, 203] width 84 height 13
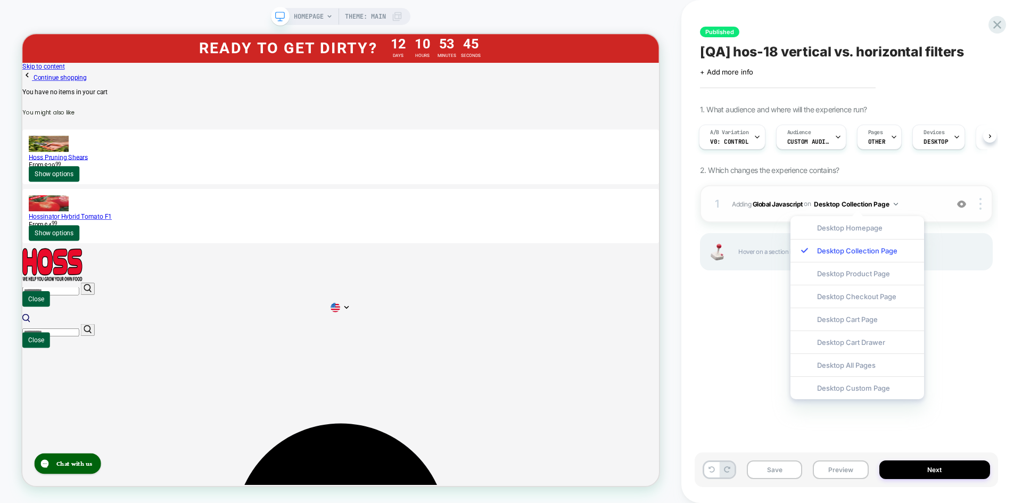
click at [920, 203] on span "Adding Global Javascript on Desktop Collection Page" at bounding box center [837, 203] width 210 height 13
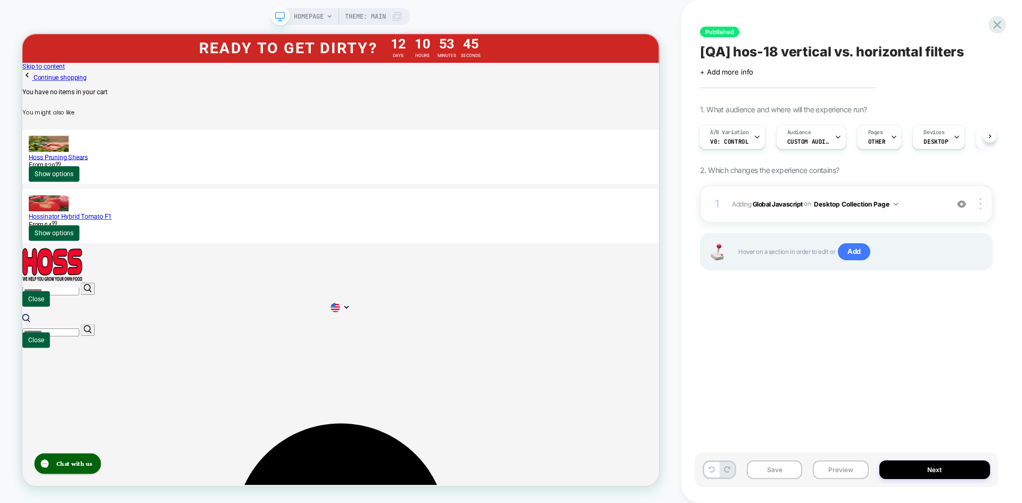
click at [920, 203] on span "Adding Global Javascript on Desktop Collection Page" at bounding box center [837, 203] width 210 height 13
click at [843, 209] on button "Desktop Collection Page" at bounding box center [856, 203] width 84 height 13
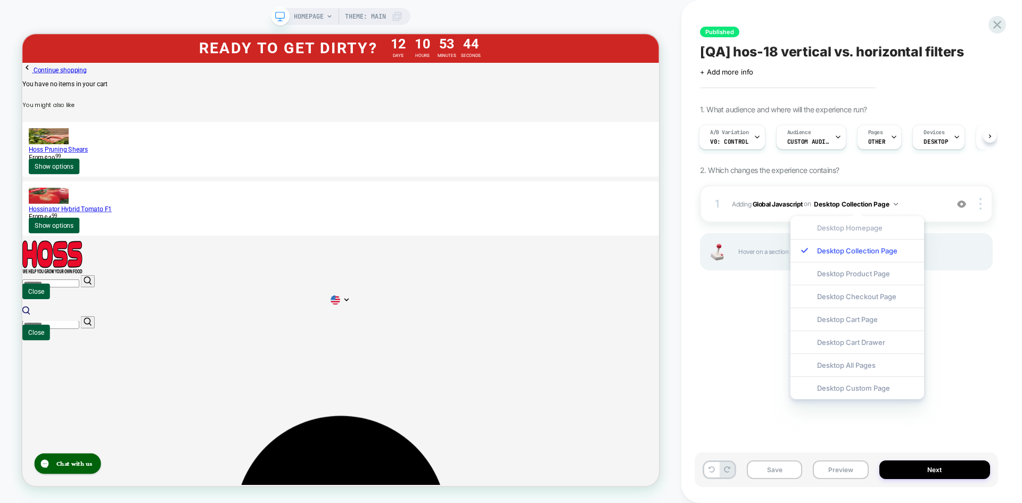
click at [848, 235] on div "Desktop Homepage" at bounding box center [857, 227] width 134 height 23
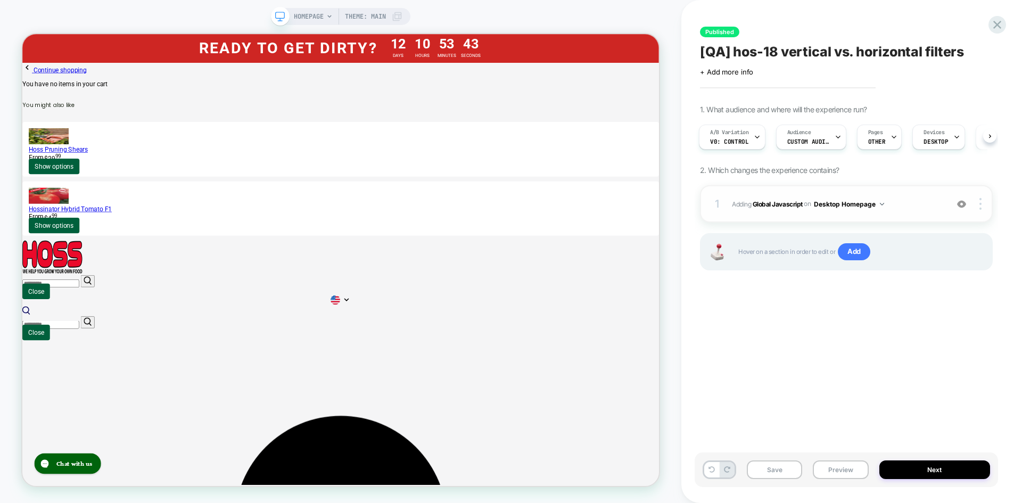
click at [923, 209] on span "Adding Global Javascript on Desktop Homepage" at bounding box center [837, 203] width 210 height 13
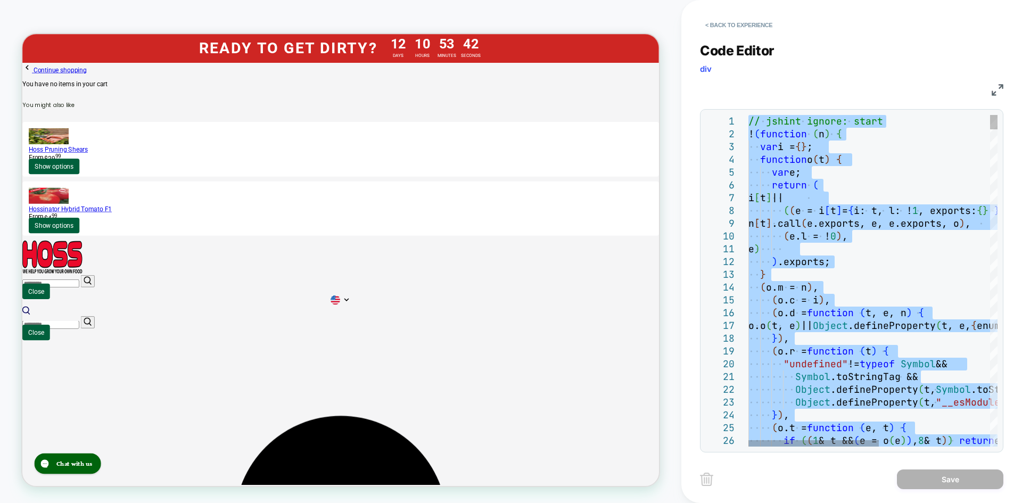
type textarea "**********"
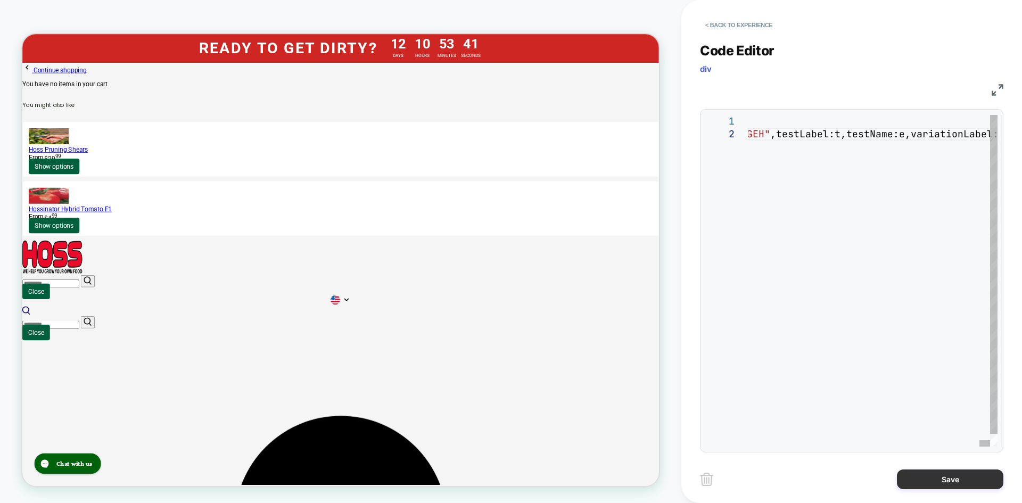
click at [949, 480] on button "Save" at bounding box center [950, 479] width 106 height 20
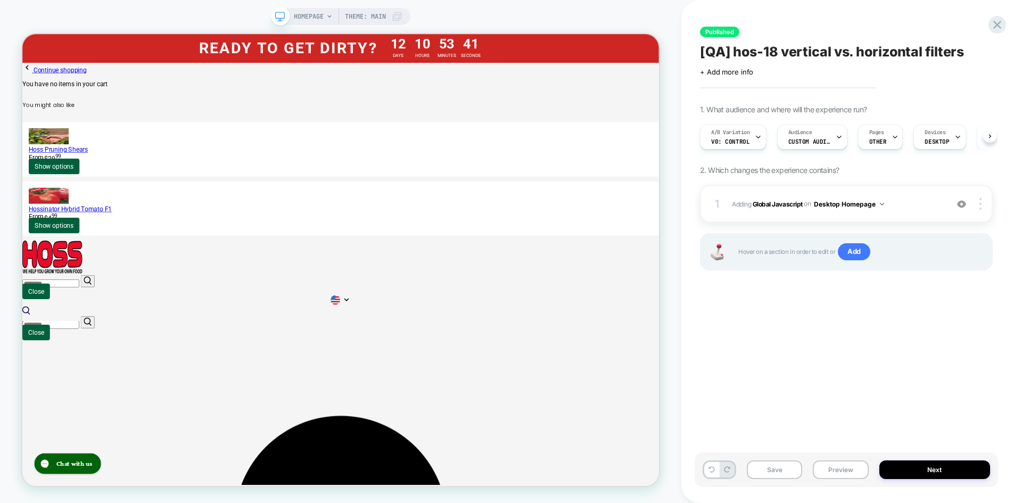
scroll to position [0, 1]
click at [844, 209] on button "Desktop Homepage" at bounding box center [849, 203] width 70 height 13
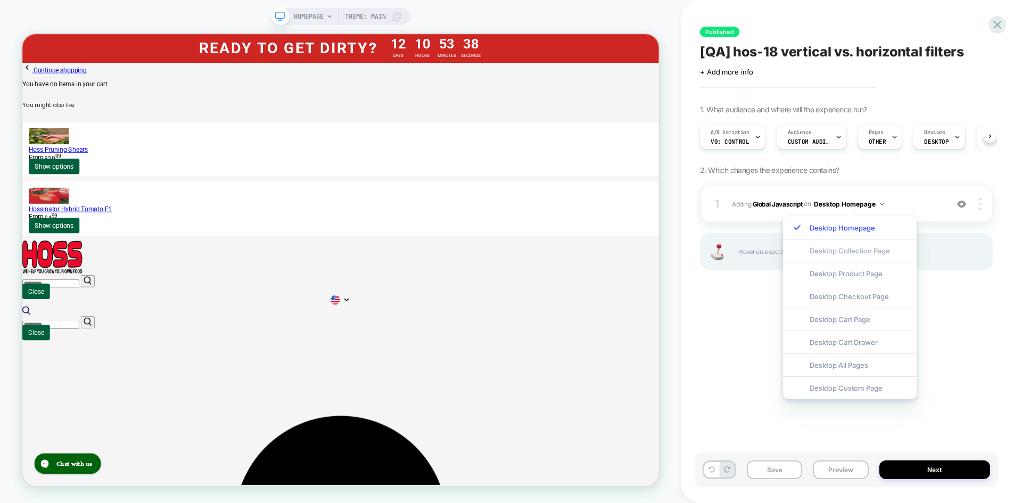
click at [836, 252] on div "Desktop Collection Page" at bounding box center [850, 250] width 134 height 23
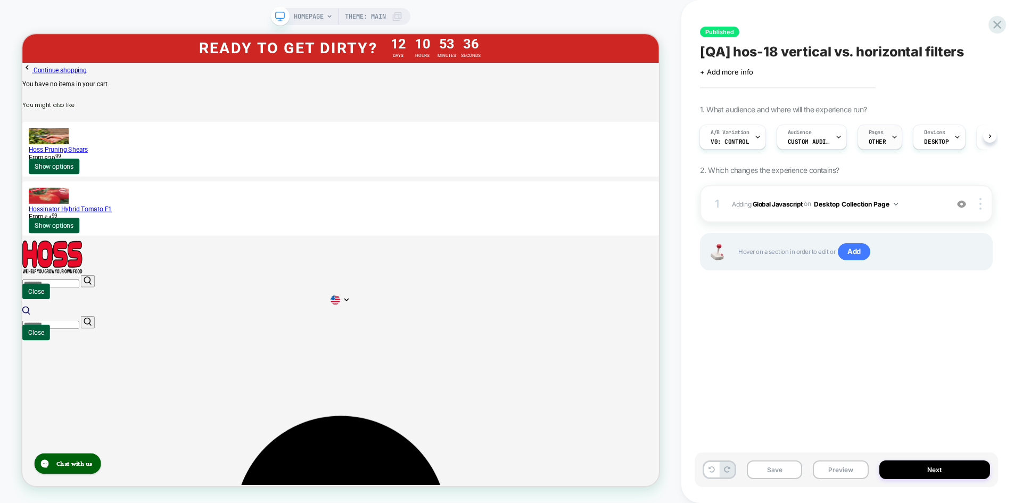
click at [867, 139] on div "Pages OTHER" at bounding box center [877, 137] width 39 height 24
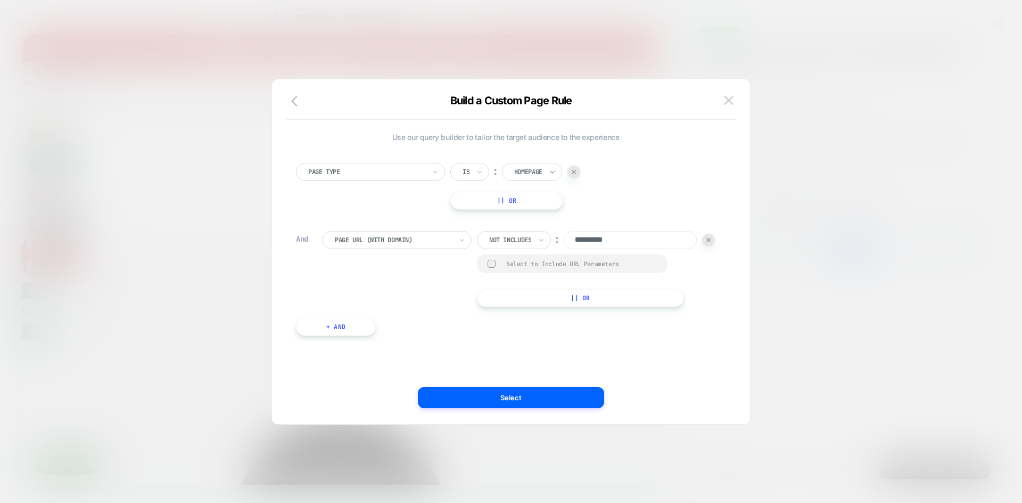
click at [551, 172] on icon at bounding box center [552, 172] width 7 height 11
click at [538, 249] on div "Collection" at bounding box center [547, 252] width 69 height 17
click at [567, 389] on button "Select" at bounding box center [511, 397] width 186 height 21
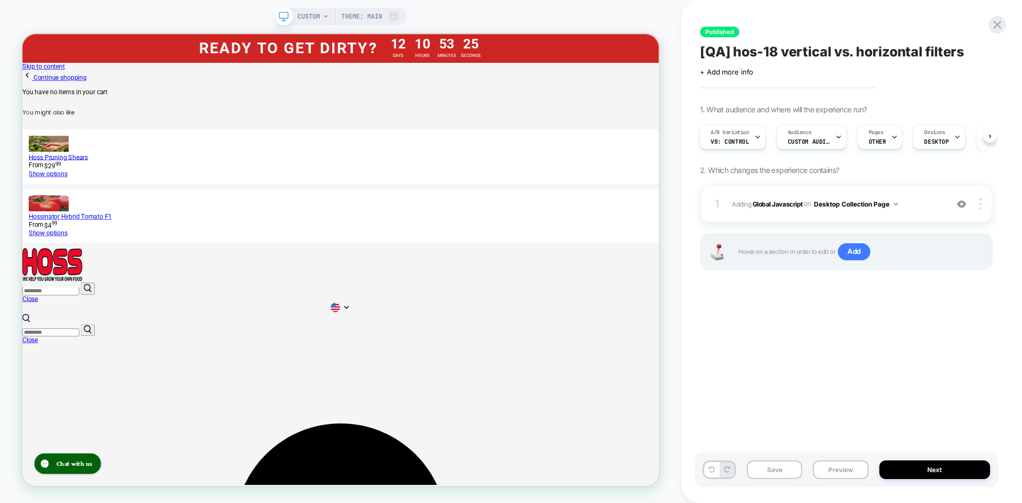
scroll to position [0, 1]
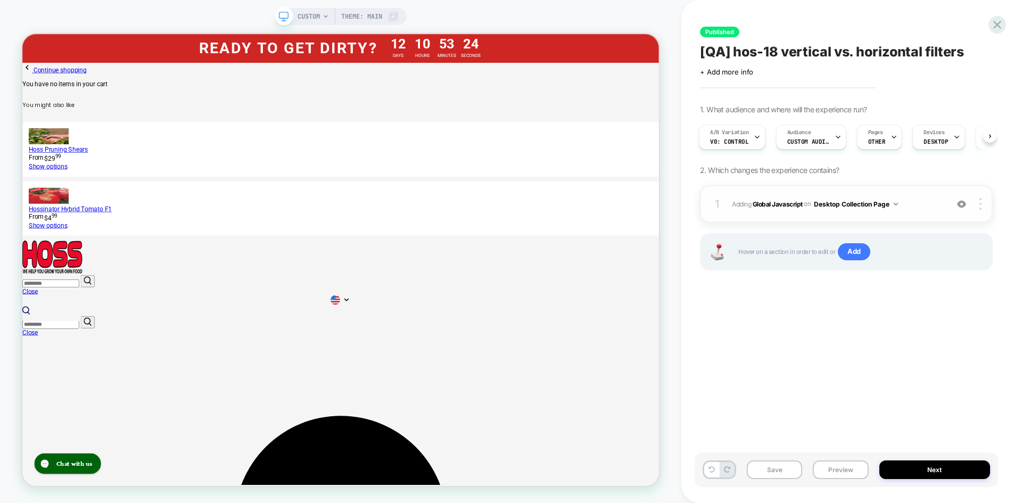
click at [847, 208] on button "Desktop Collection Page" at bounding box center [856, 203] width 84 height 13
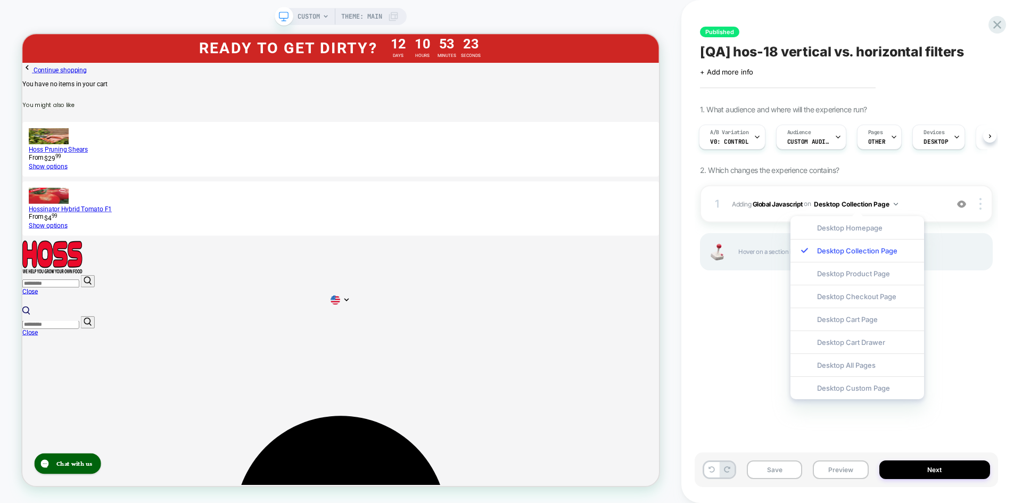
click at [979, 299] on div "Published [QA] hos-18 vertical vs. horizontal filters Click to edit experience …" at bounding box center [846, 252] width 303 height 482
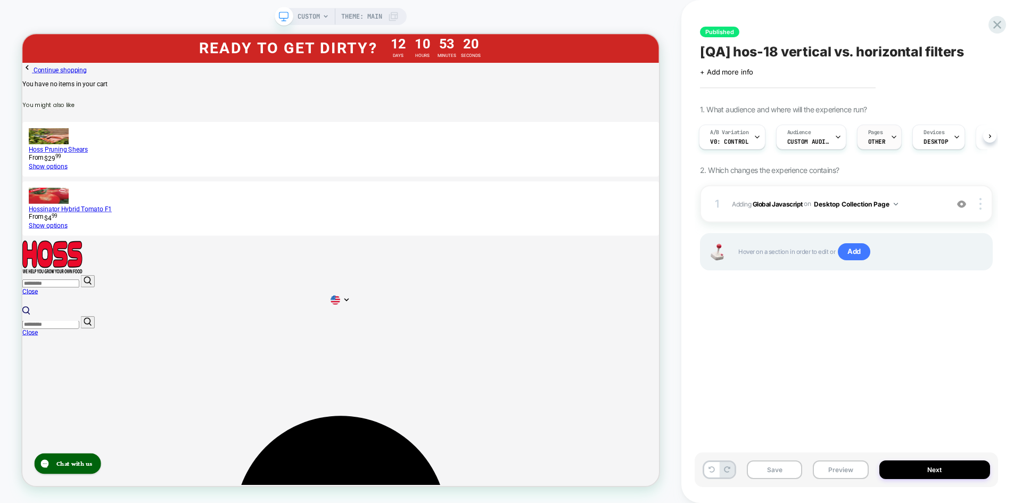
click at [884, 139] on span "OTHER" at bounding box center [877, 141] width 18 height 7
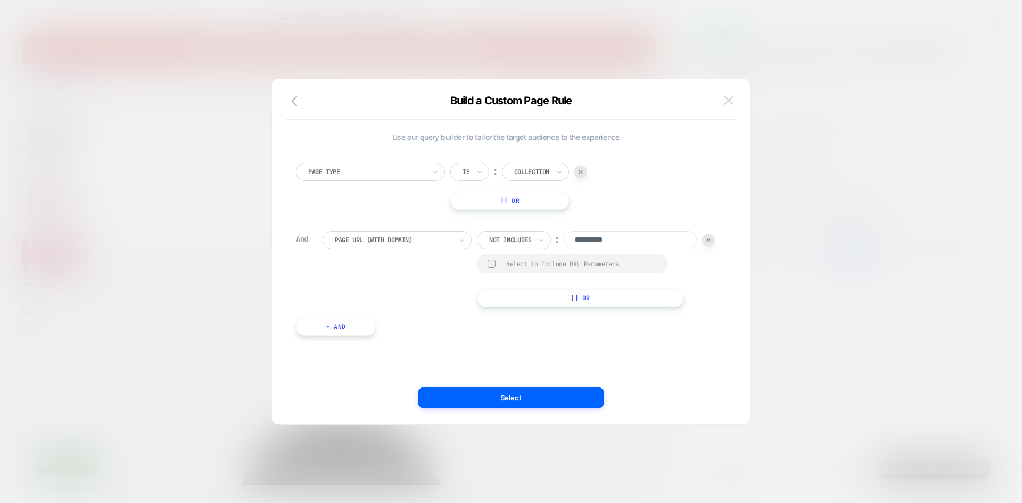
click at [730, 101] on img at bounding box center [729, 100] width 10 height 9
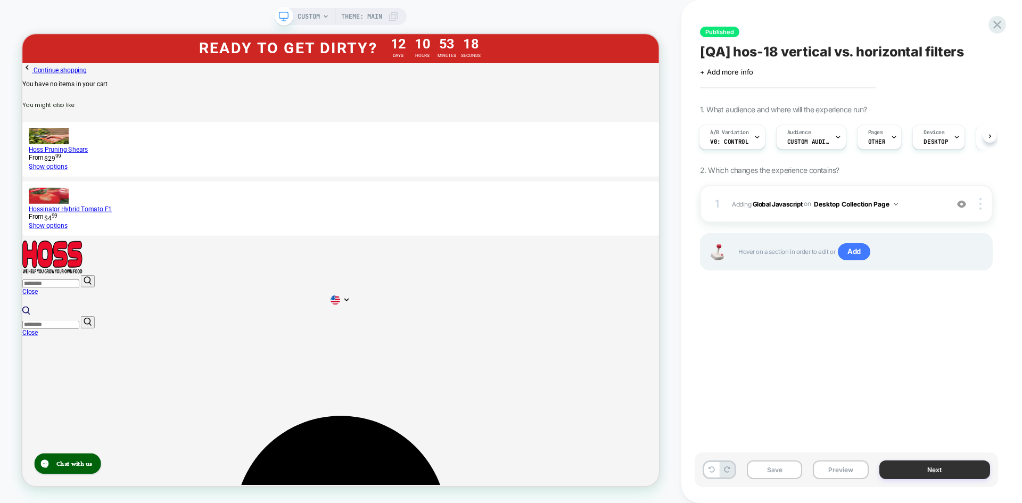
click at [924, 466] on button "Next" at bounding box center [934, 469] width 111 height 19
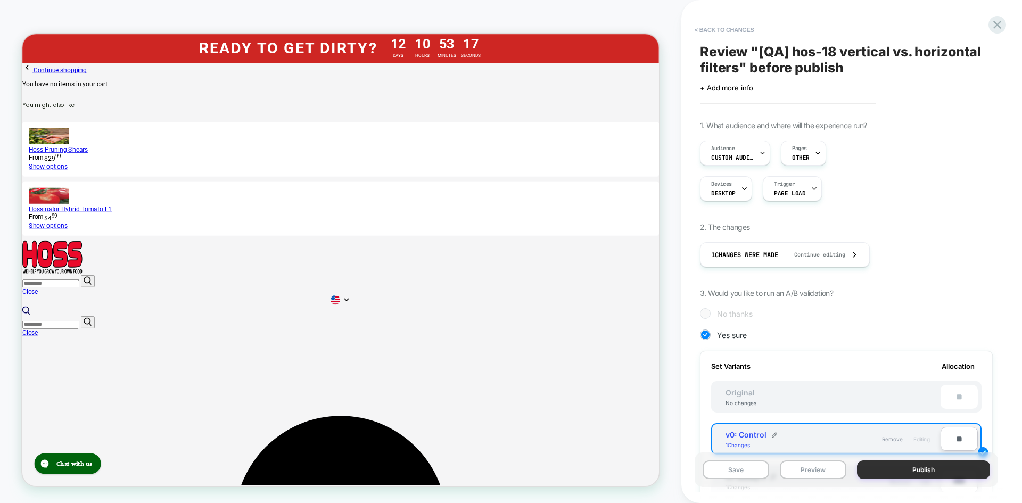
click at [925, 467] on button "Publish" at bounding box center [923, 469] width 133 height 19
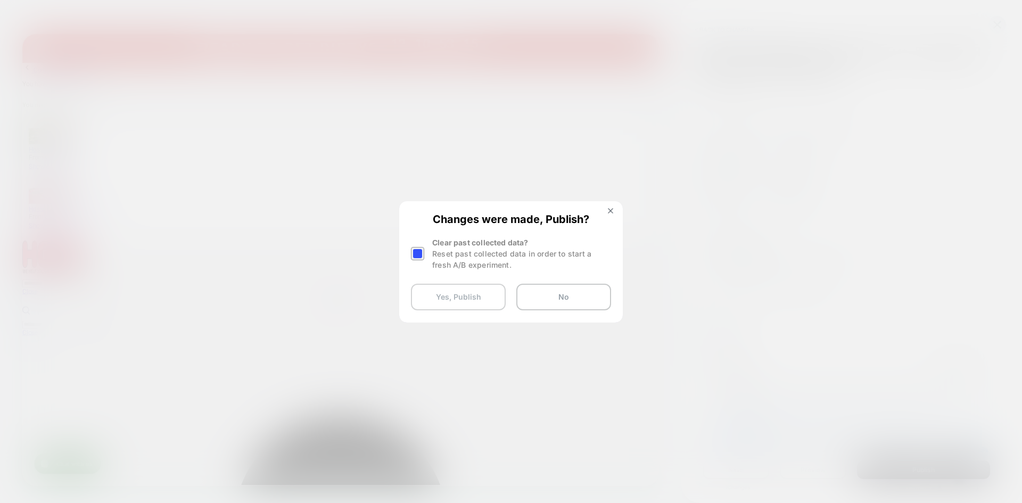
click at [479, 303] on button "Yes, Publish" at bounding box center [458, 297] width 95 height 27
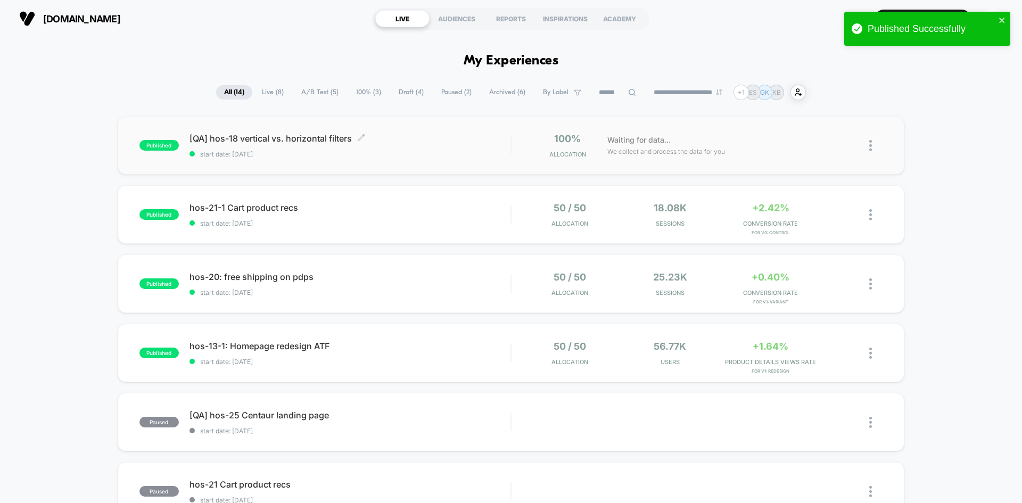
click at [218, 138] on span "[QA] hos-18 vertical vs. horizontal filters Click to edit experience details" at bounding box center [350, 138] width 321 height 11
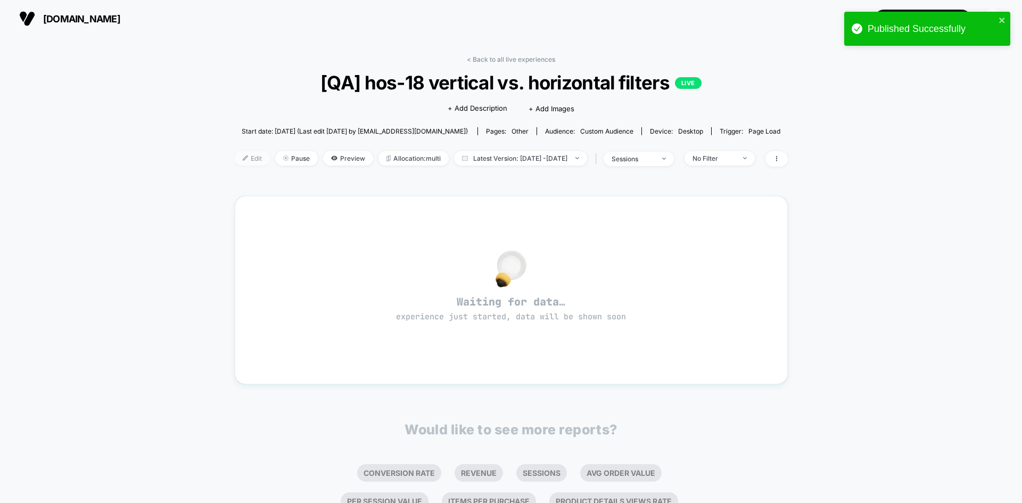
click at [243, 159] on img at bounding box center [245, 157] width 5 height 5
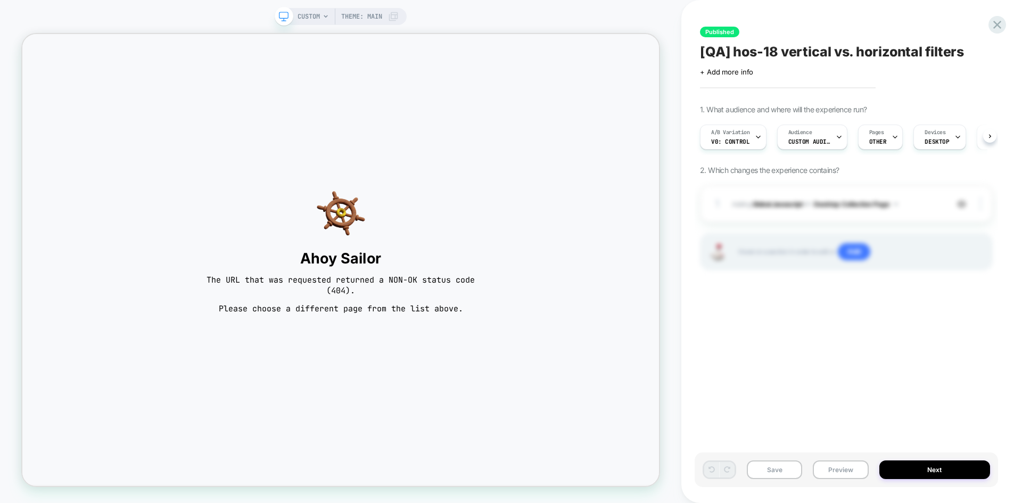
scroll to position [0, 1]
click at [877, 141] on span "OTHER" at bounding box center [878, 141] width 18 height 7
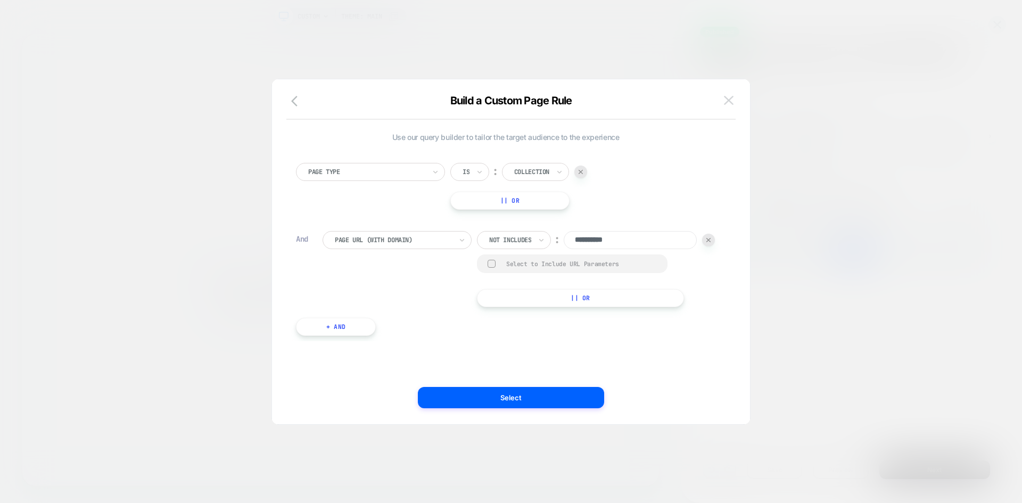
click at [734, 102] on button at bounding box center [729, 101] width 16 height 16
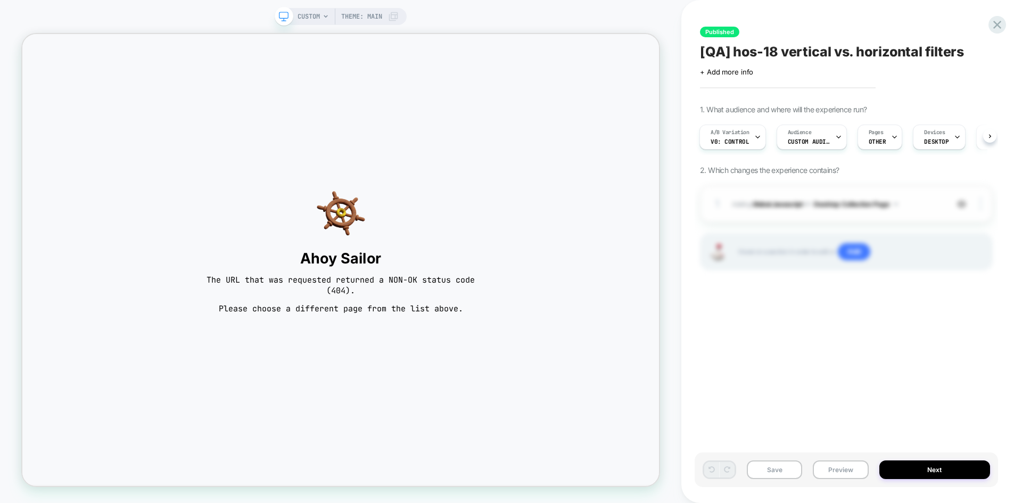
click at [875, 199] on button "Desktop Collection Page" at bounding box center [856, 203] width 84 height 13
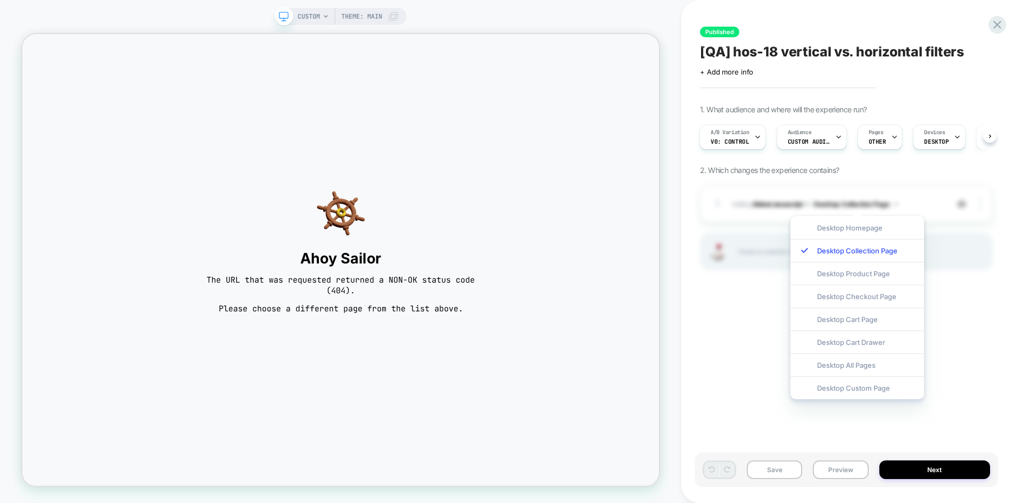
click at [885, 162] on div "1. What audience and where will the experience run? A/B Variation v0: Control A…" at bounding box center [846, 201] width 293 height 192
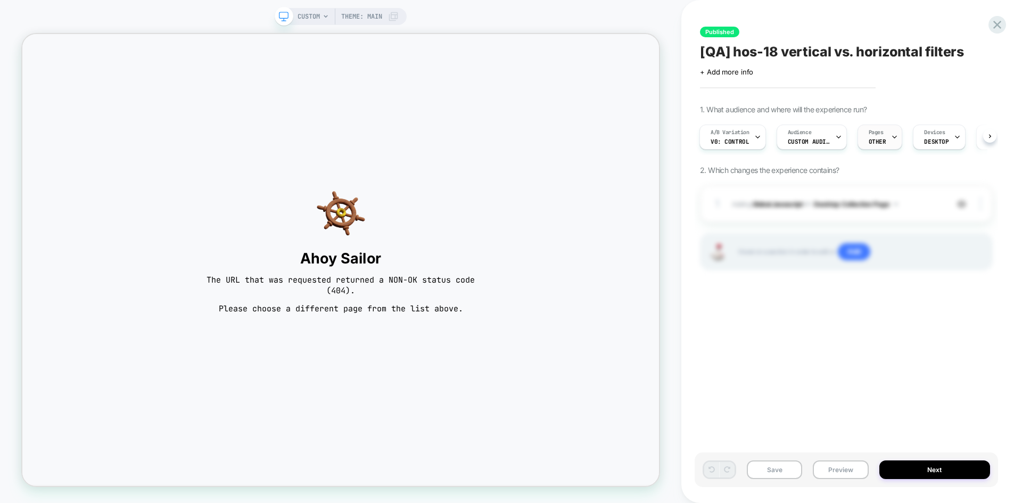
click at [877, 138] on span "OTHER" at bounding box center [878, 141] width 18 height 7
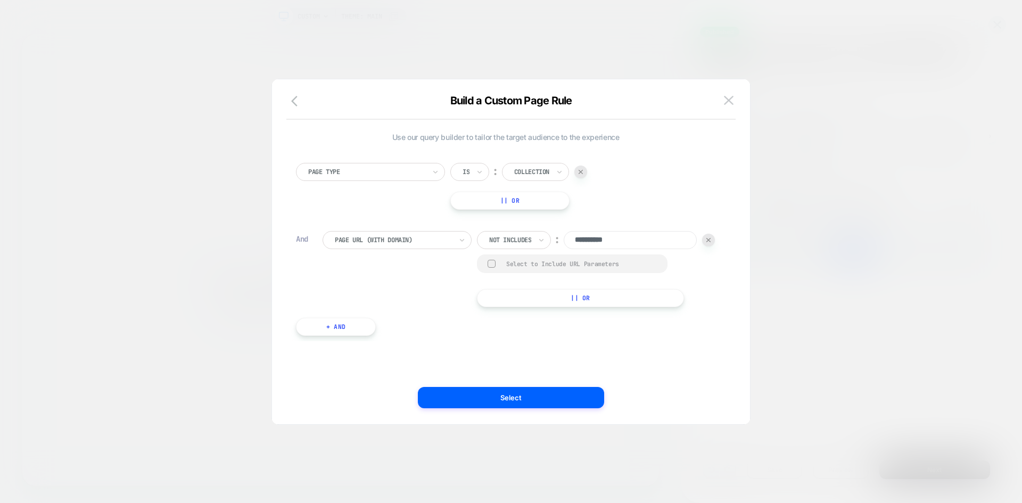
click at [554, 170] on div "Collection" at bounding box center [535, 172] width 67 height 18
click at [531, 202] on div "Homepage" at bounding box center [547, 201] width 69 height 17
click at [726, 100] on img at bounding box center [729, 100] width 10 height 9
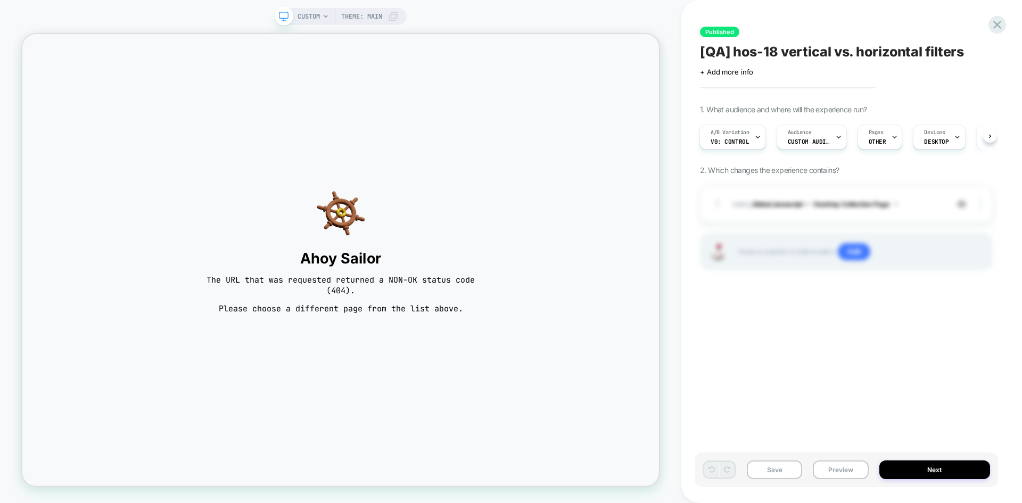
click at [883, 105] on div "1. What audience and where will the experience run? A/B Variation v0: Control A…" at bounding box center [846, 201] width 293 height 192
click at [879, 141] on span "OTHER" at bounding box center [878, 141] width 18 height 7
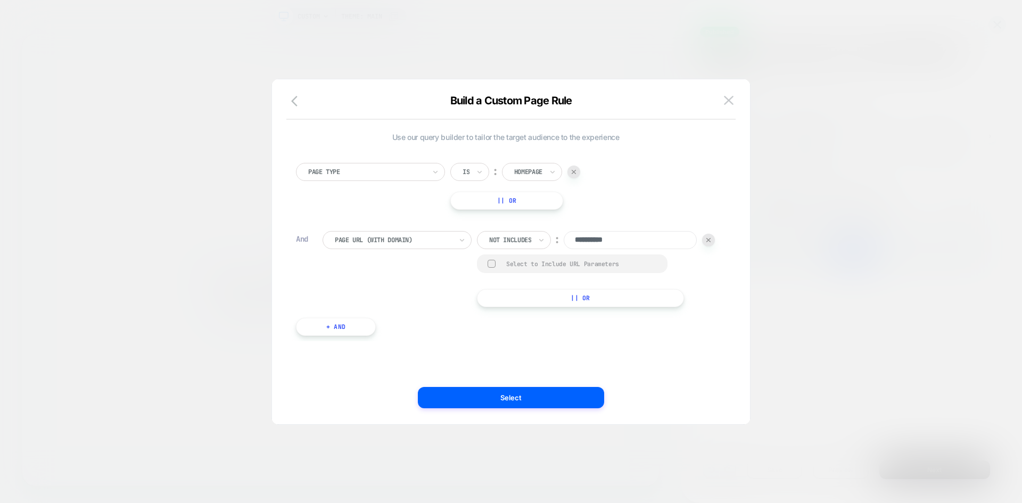
click at [552, 401] on button "Select" at bounding box center [511, 397] width 186 height 21
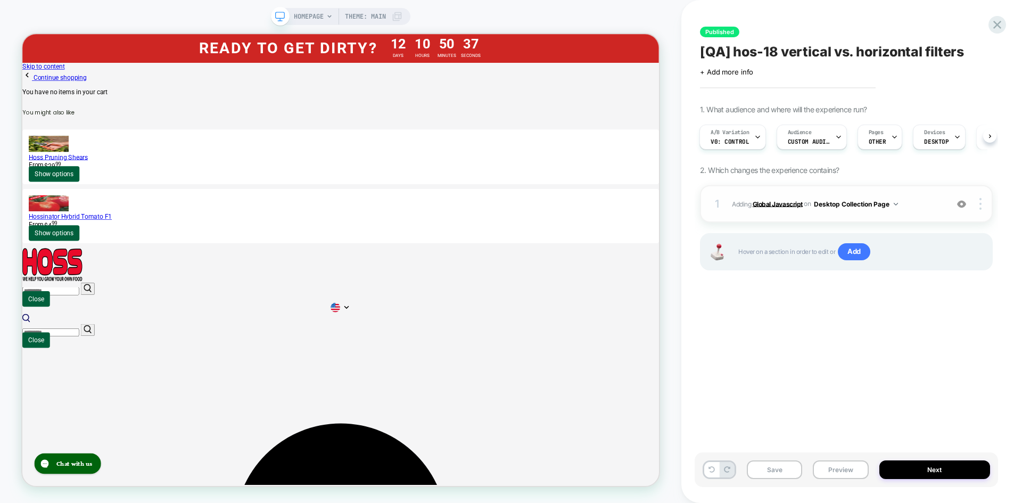
scroll to position [0, 1]
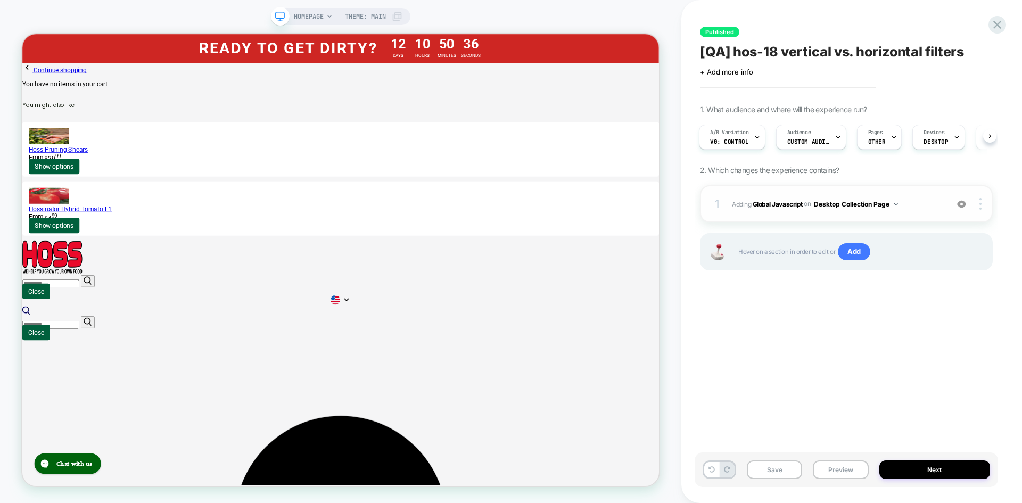
click at [859, 202] on button "Desktop Collection Page" at bounding box center [856, 203] width 84 height 13
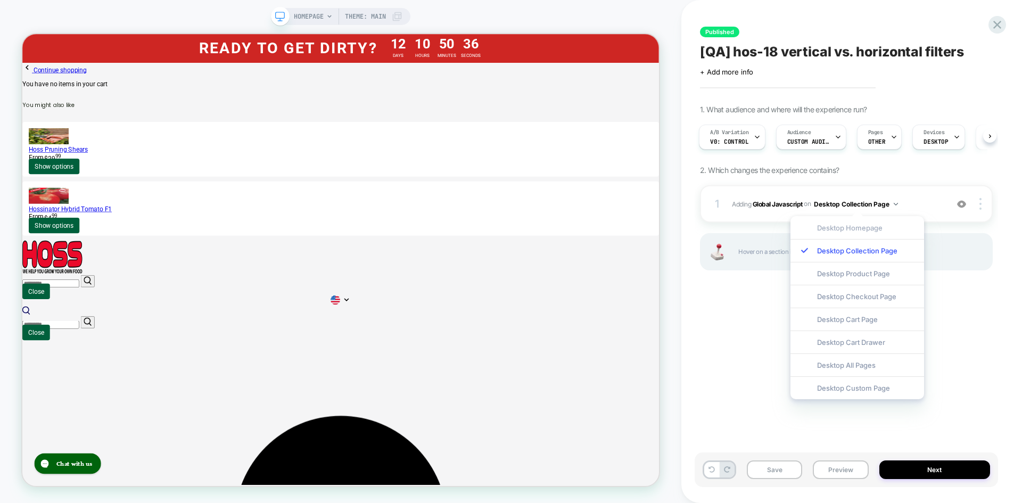
click at [861, 221] on div "Desktop Homepage" at bounding box center [857, 227] width 134 height 23
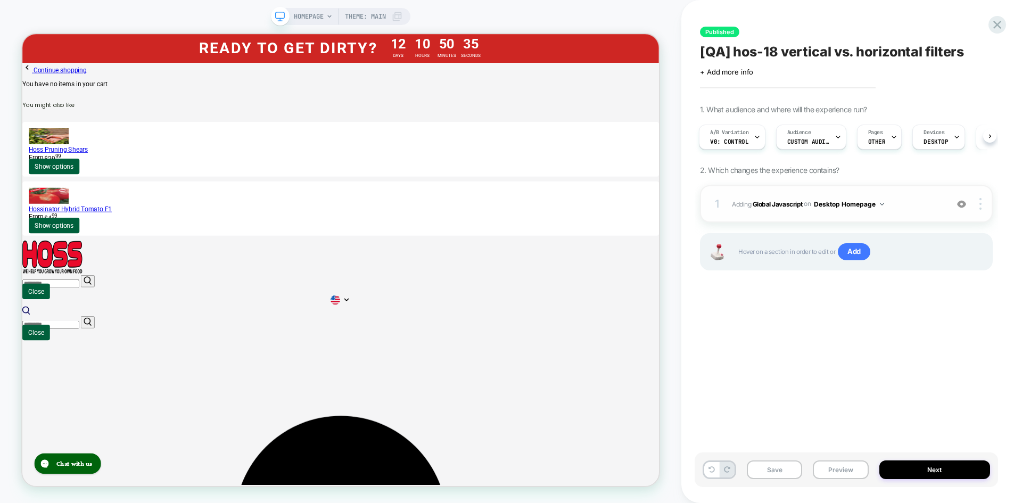
click at [899, 187] on div "1 Adding Global Javascript on Desktop Homepage Add Before Add After Copy to Mob…" at bounding box center [846, 203] width 293 height 37
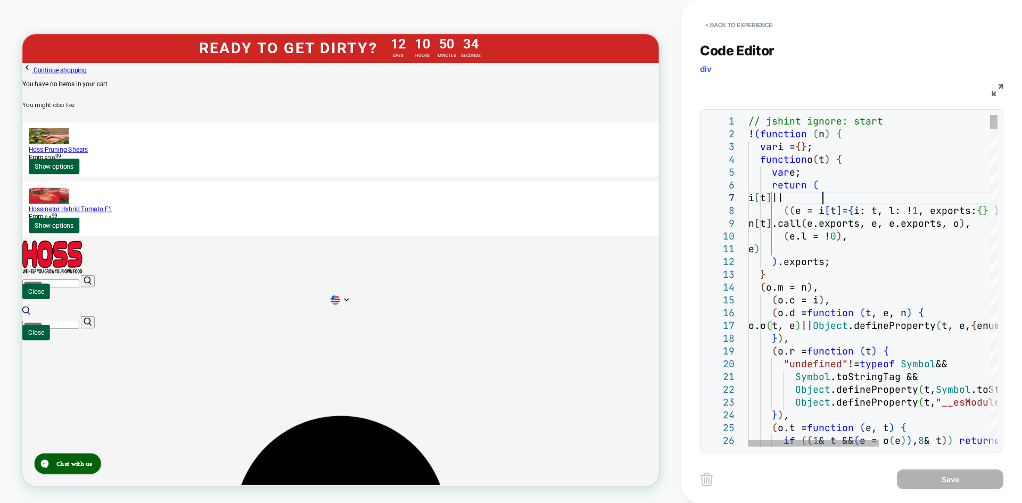
scroll to position [0, 0]
type textarea "**********"
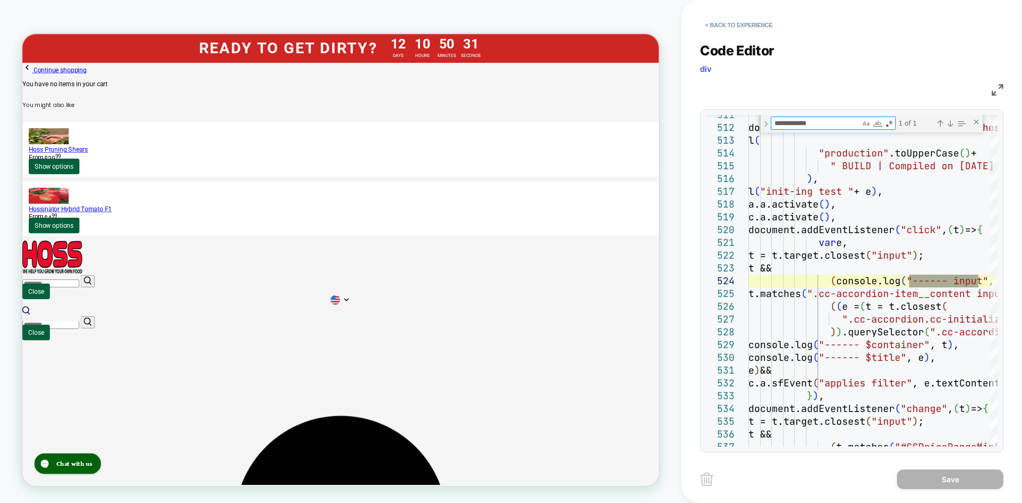
type textarea "**********"
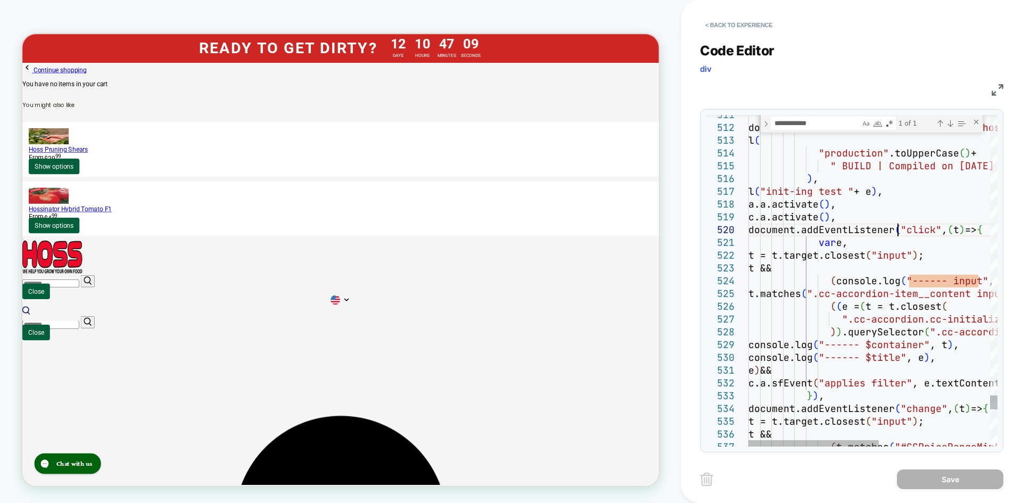
type textarea "**********"
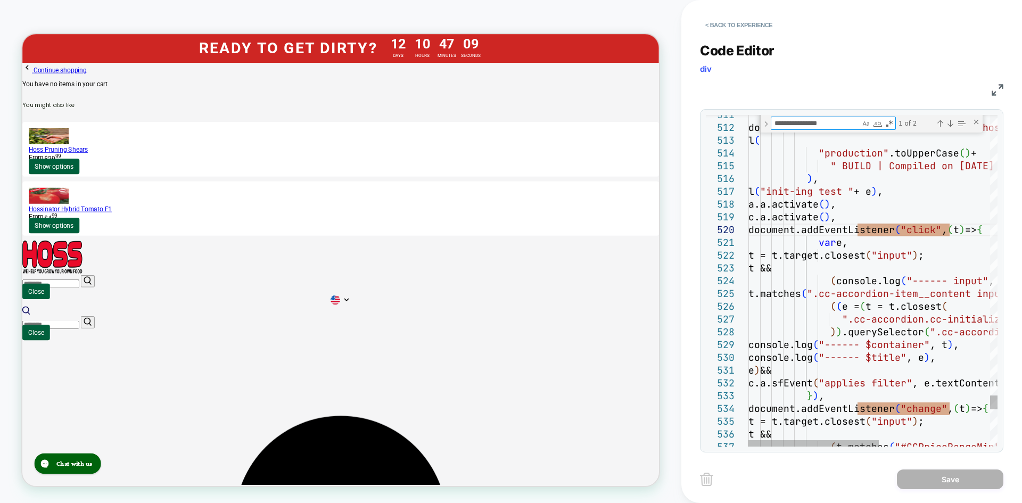
paste textarea "Find"
type textarea "**********"
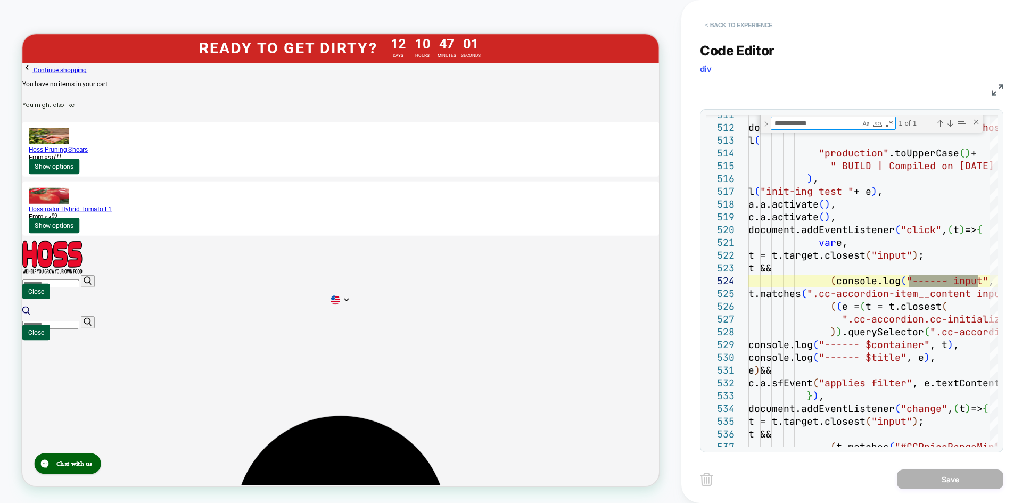
type textarea "**********"
click at [721, 24] on button "< Back to experience" at bounding box center [739, 25] width 78 height 17
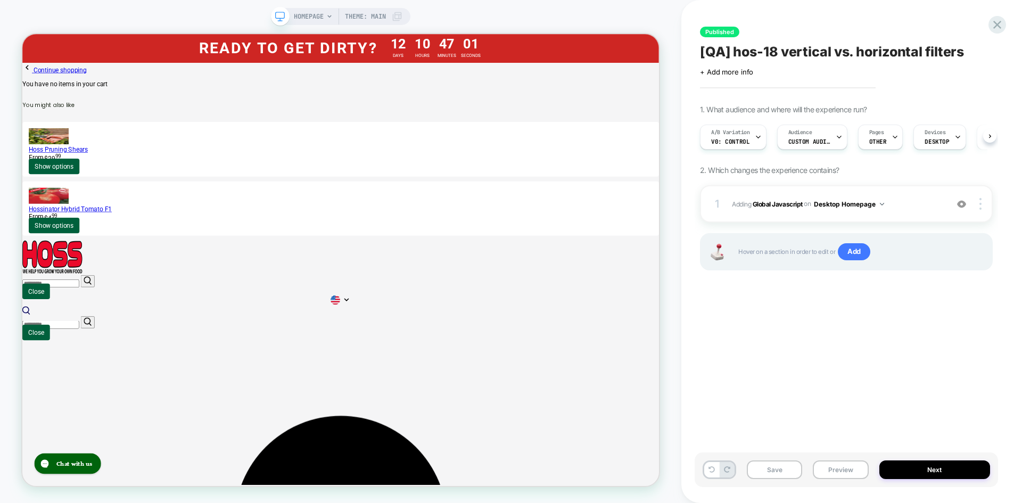
scroll to position [0, 1]
click at [872, 145] on span "OTHER" at bounding box center [878, 141] width 18 height 7
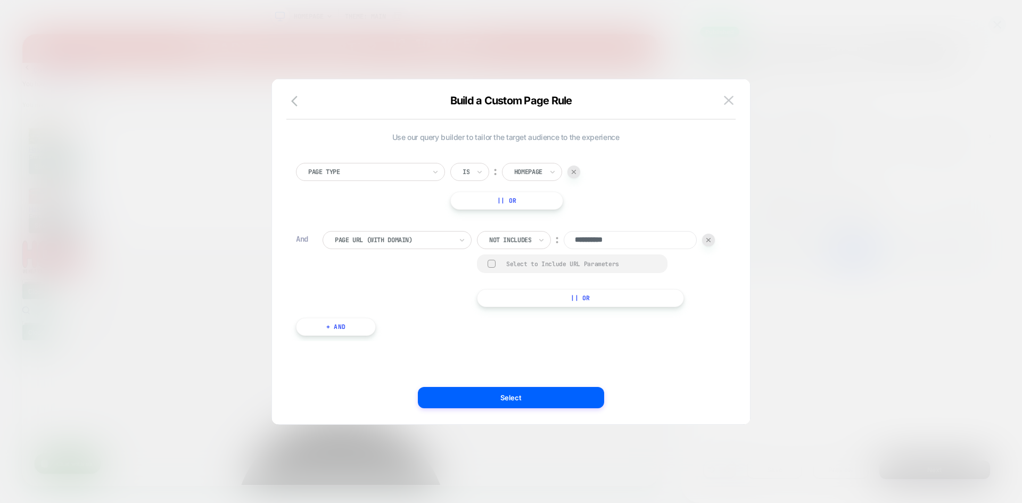
click at [540, 175] on div at bounding box center [528, 172] width 28 height 10
click at [541, 249] on div "Collection" at bounding box center [547, 252] width 69 height 17
drag, startPoint x: 557, startPoint y: 394, endPoint x: 563, endPoint y: 397, distance: 6.4
click at [557, 394] on button "Select" at bounding box center [511, 397] width 186 height 21
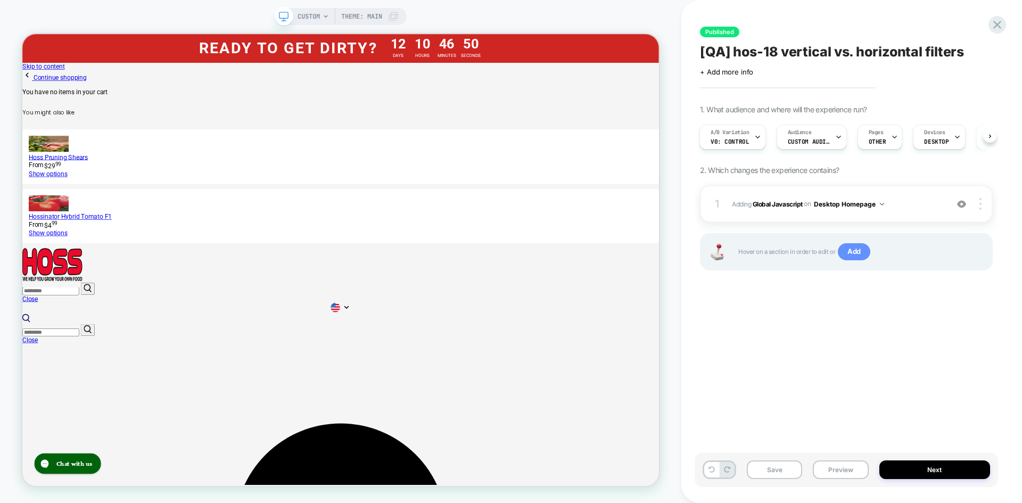
scroll to position [0, 1]
click at [835, 202] on button "Desktop Homepage" at bounding box center [849, 203] width 70 height 13
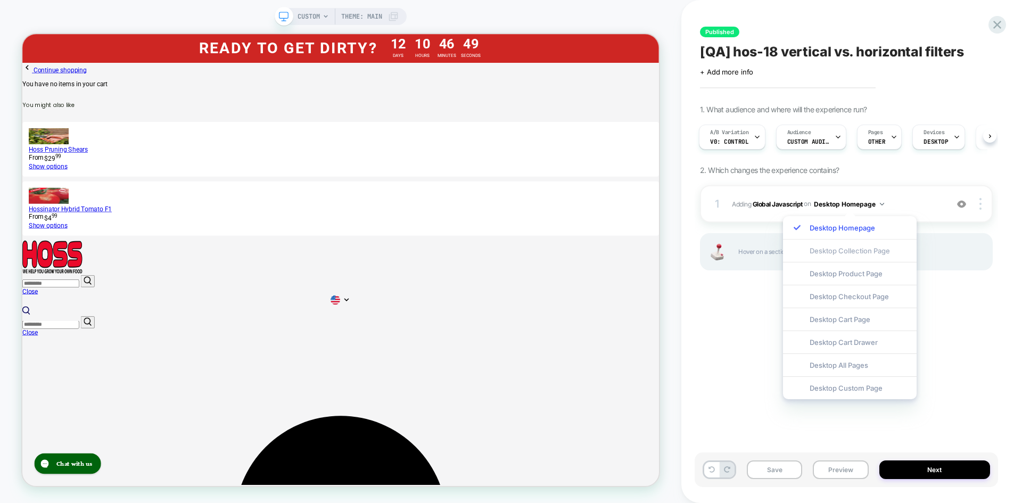
click at [869, 251] on div "Desktop Collection Page" at bounding box center [850, 250] width 134 height 23
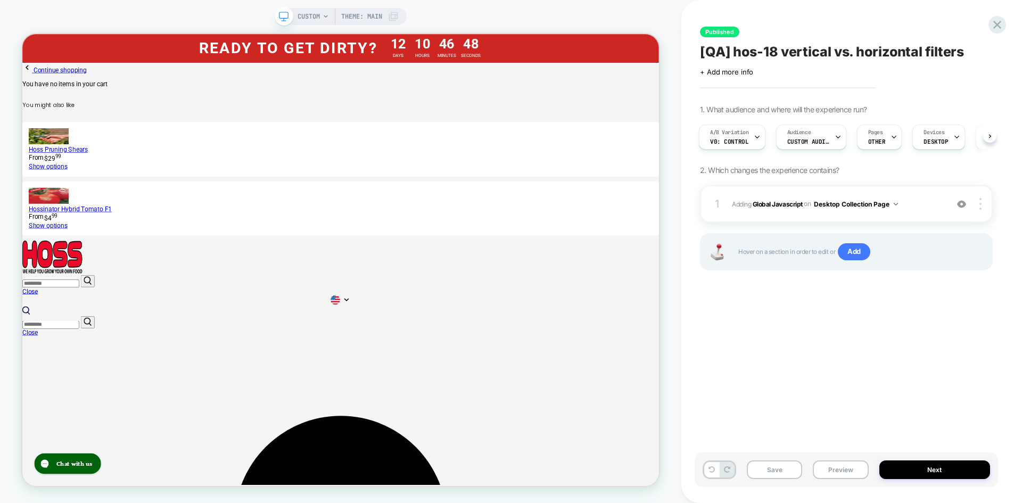
click at [968, 303] on div "Published [QA] hos-18 vertical vs. horizontal filters Click to edit experience …" at bounding box center [846, 252] width 303 height 482
click at [935, 469] on button "Next" at bounding box center [934, 469] width 111 height 19
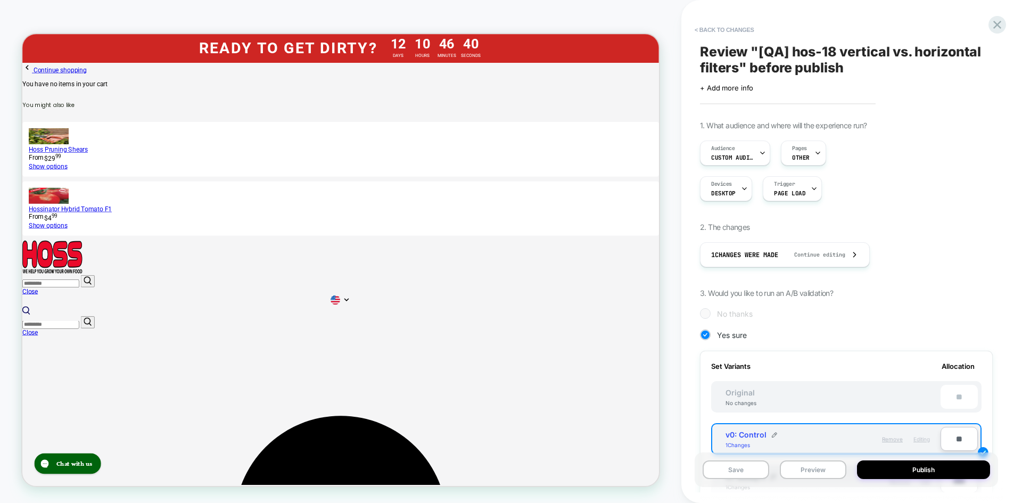
scroll to position [106, 0]
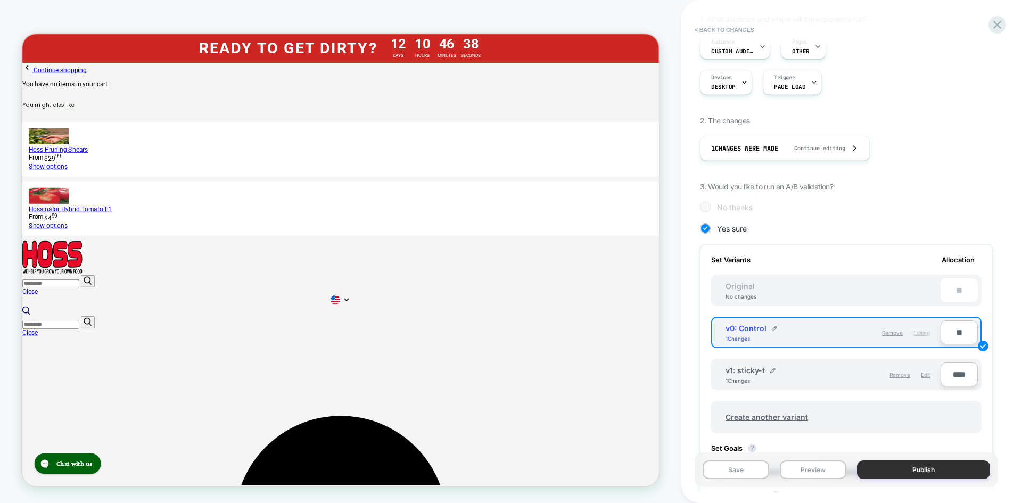
click at [923, 469] on button "Publish" at bounding box center [923, 469] width 133 height 19
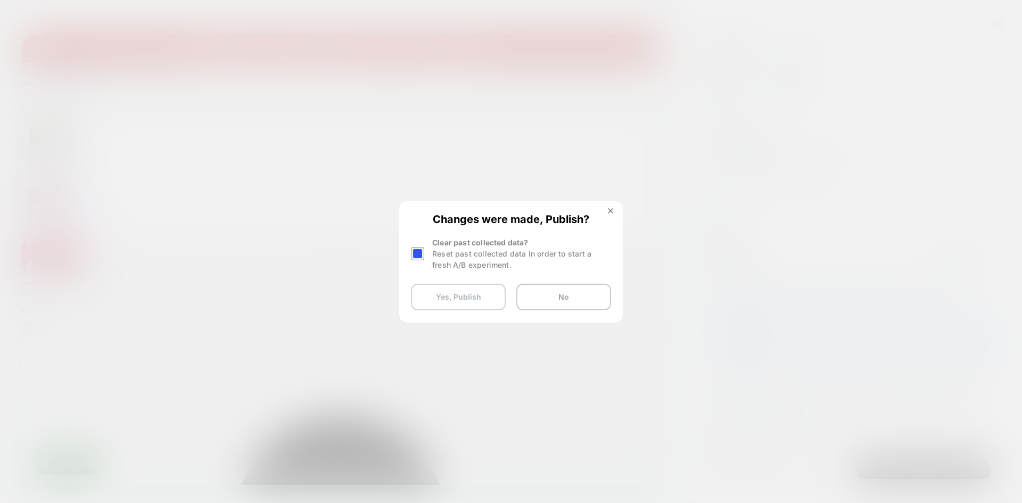
click at [447, 294] on button "Yes, Publish" at bounding box center [458, 297] width 95 height 27
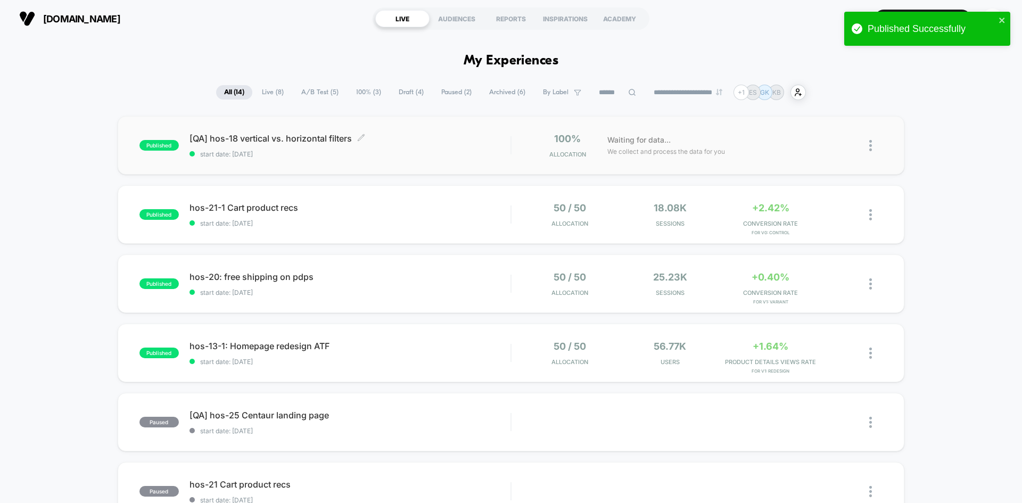
click at [221, 139] on span "[QA] hos-18 vertical vs. horizontal filters Click to edit experience details" at bounding box center [350, 138] width 321 height 11
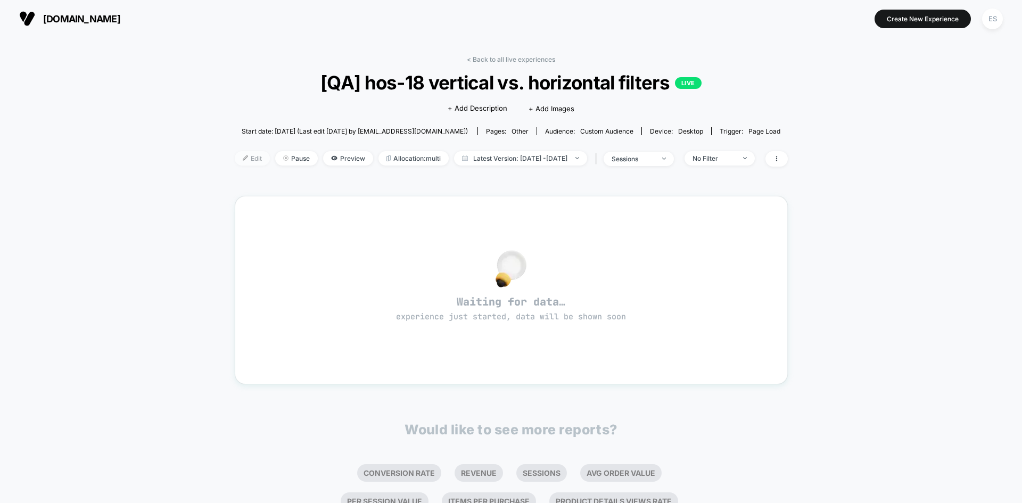
click at [235, 163] on span "Edit" at bounding box center [252, 158] width 35 height 14
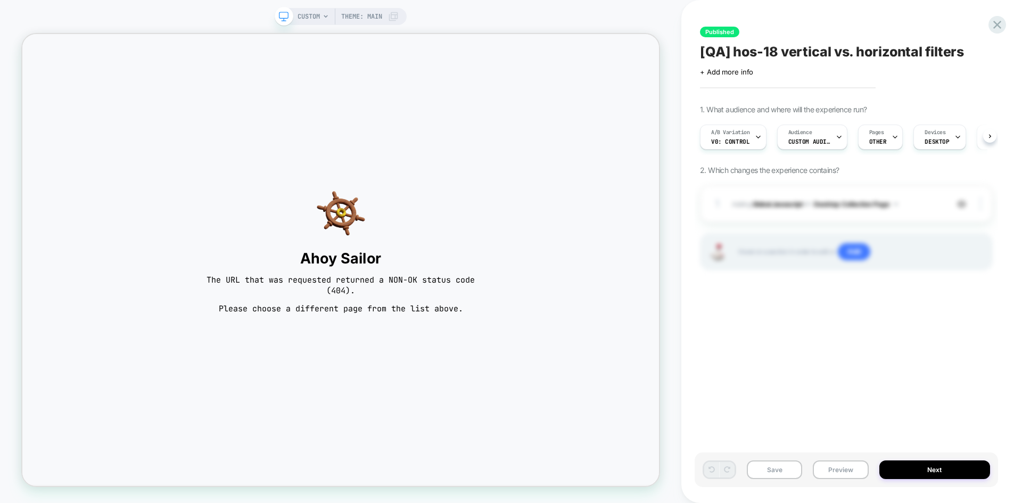
scroll to position [0, 1]
